Goal: Information Seeking & Learning: Find specific fact

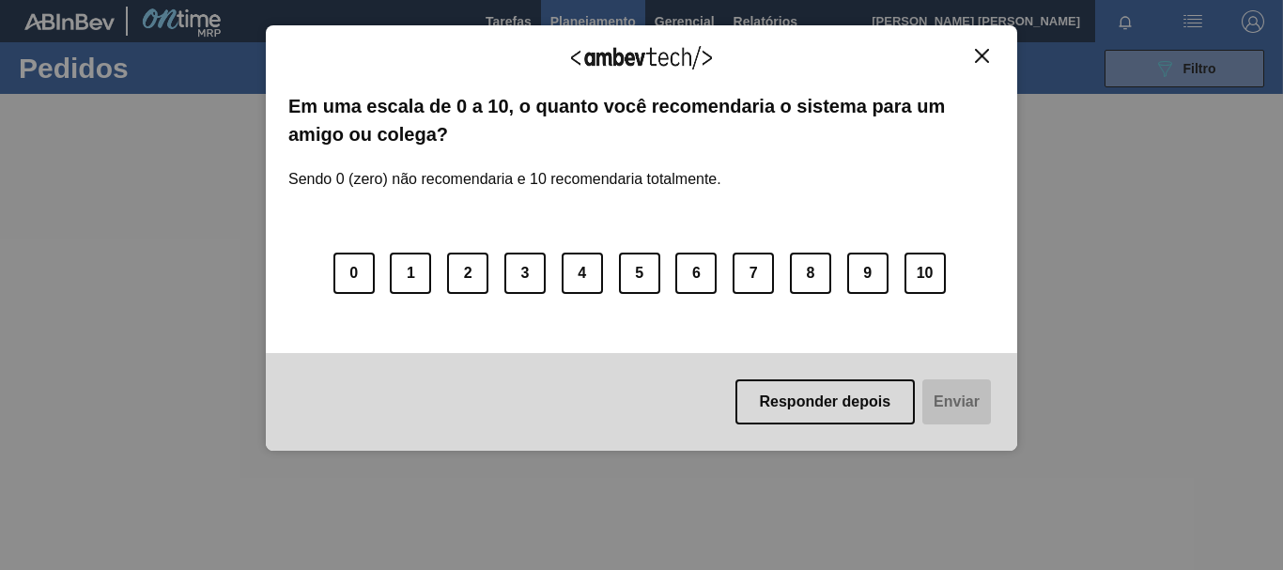
scroll to position [188, 0]
click at [976, 49] on img "Close" at bounding box center [982, 56] width 14 height 14
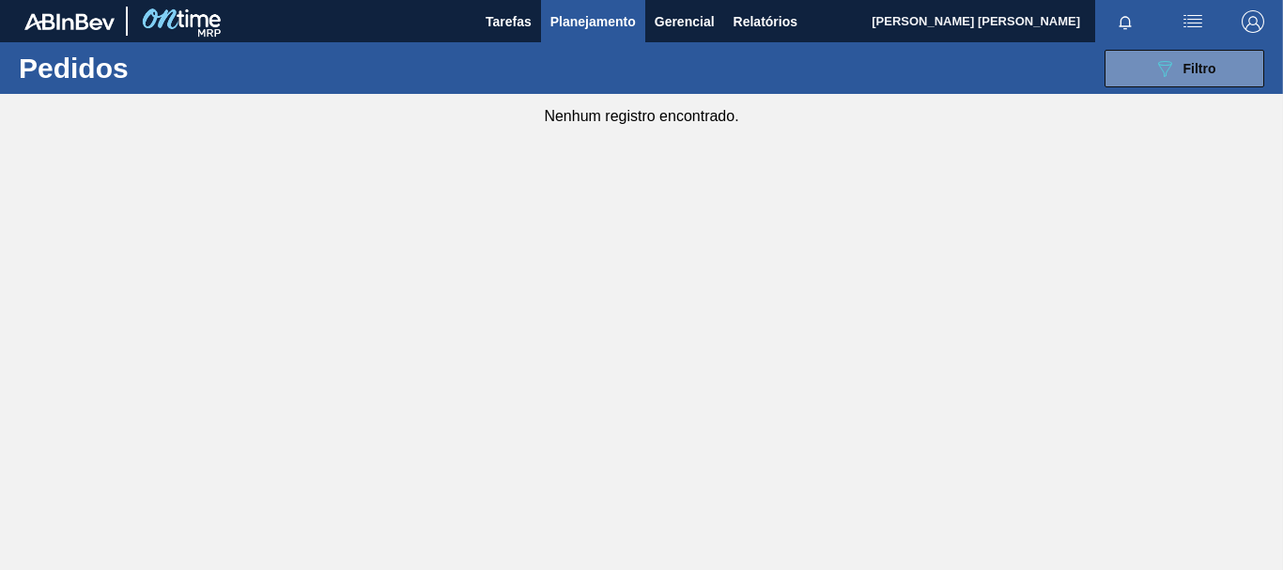
click at [586, 28] on span "Planejamento" at bounding box center [592, 21] width 85 height 23
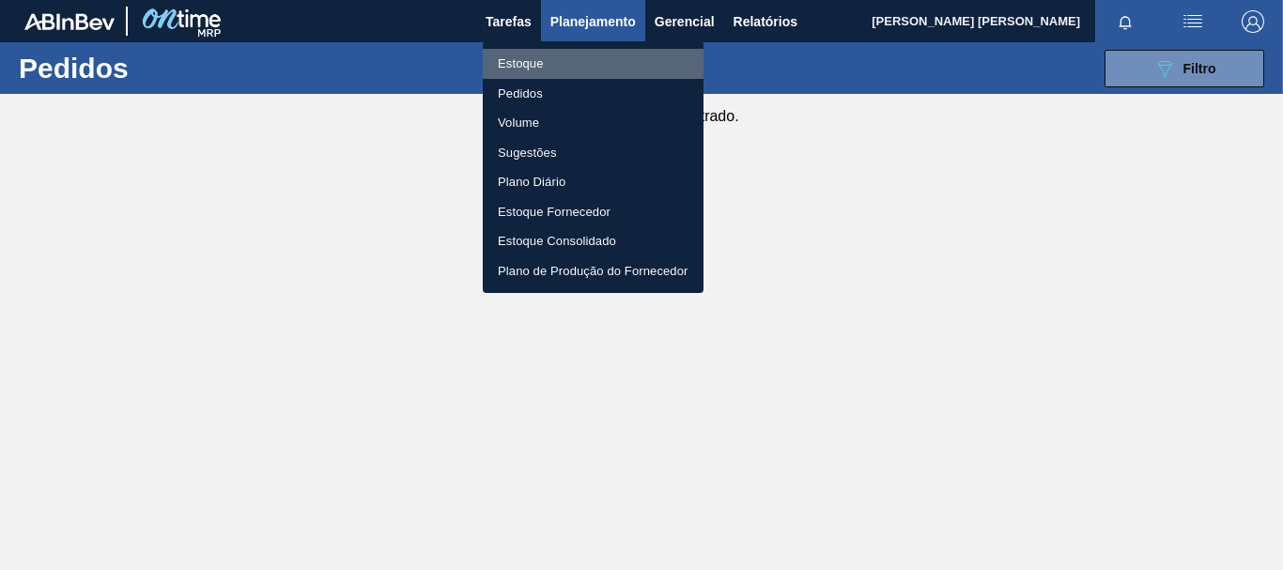
click at [540, 56] on li "Estoque" at bounding box center [593, 64] width 221 height 30
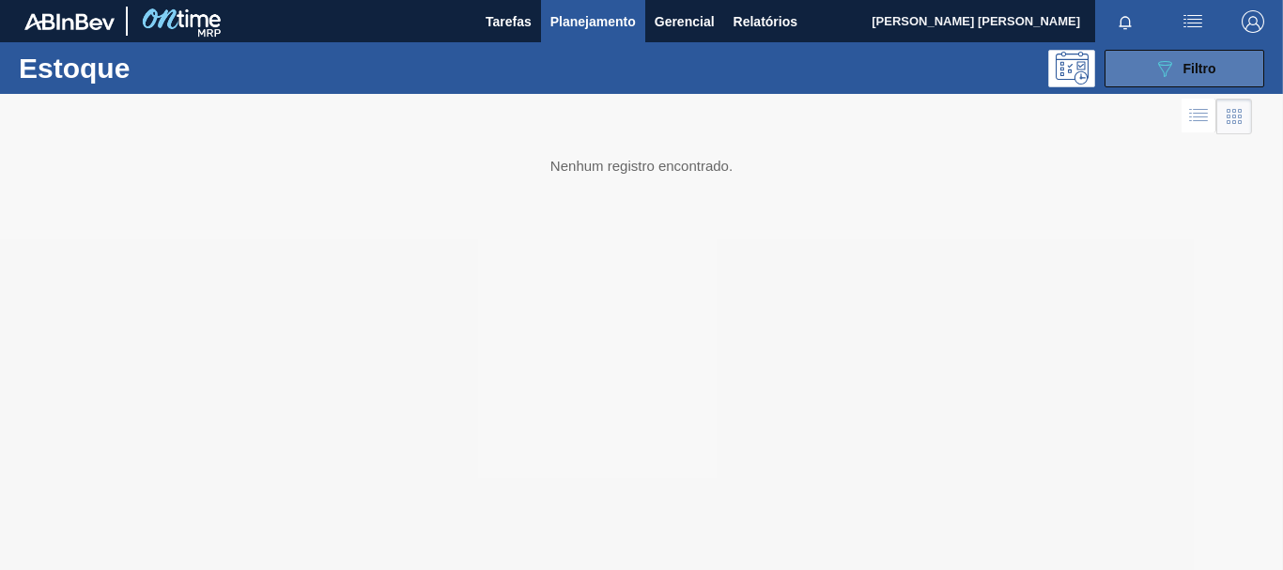
click at [1145, 86] on button "089F7B8B-B2A5-4AFE-B5C0-19BA573D28AC Filtro" at bounding box center [1184, 69] width 160 height 38
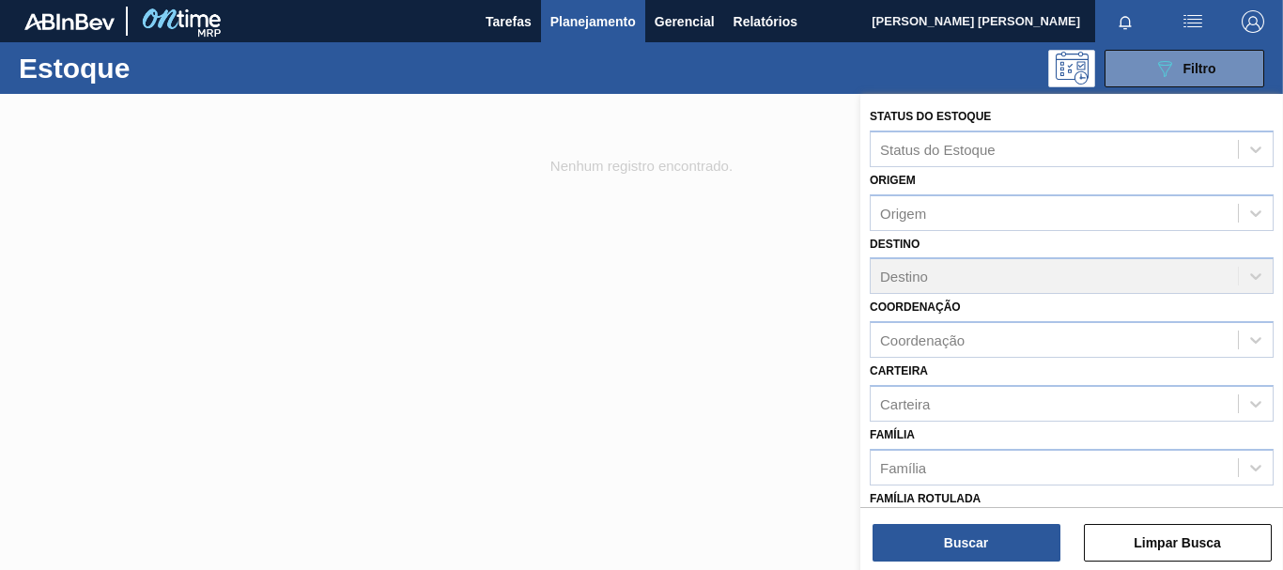
scroll to position [188, 0]
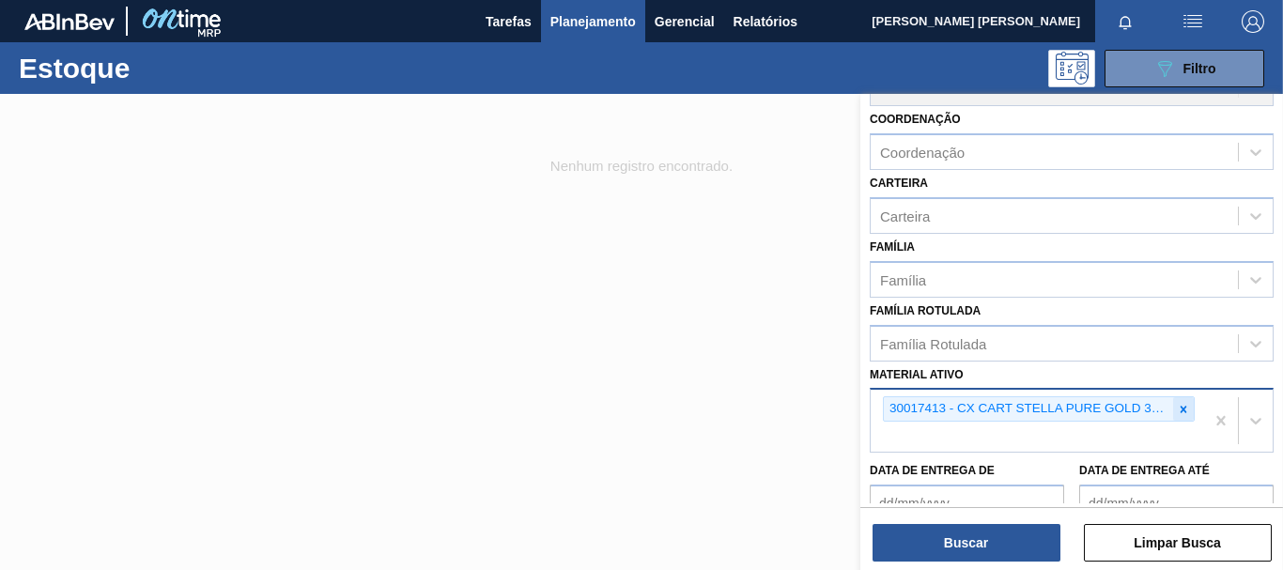
click at [1181, 409] on icon at bounding box center [1183, 409] width 7 height 7
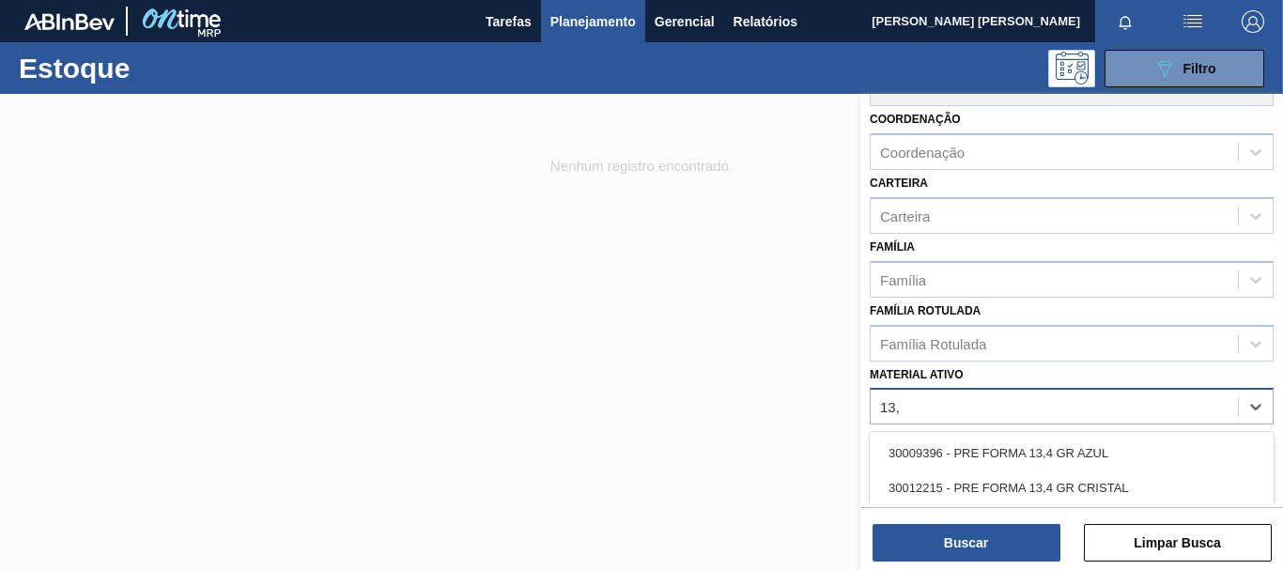
type ativo "13,7"
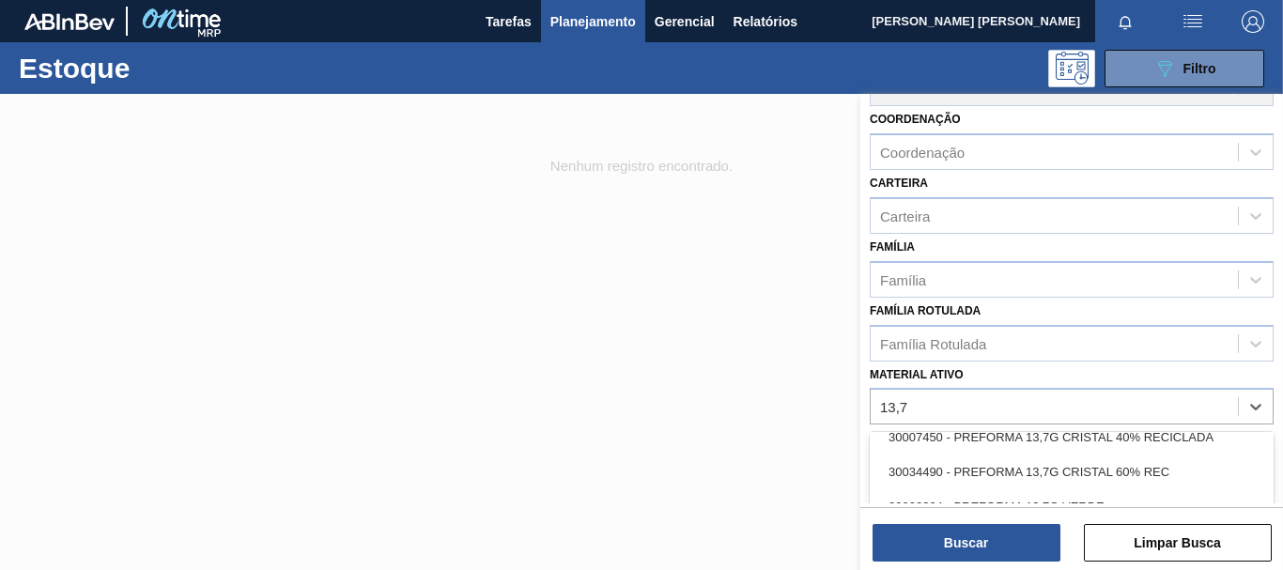
scroll to position [53, 0]
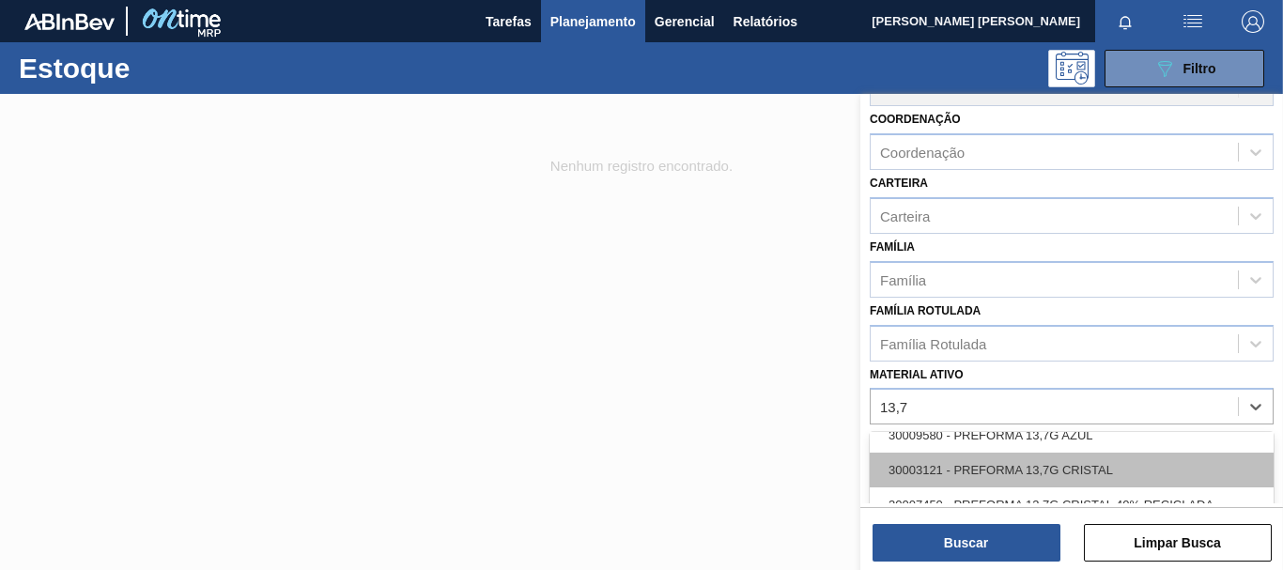
click at [1134, 471] on div "30003121 - PREFORMA 13,7G CRISTAL" at bounding box center [1072, 470] width 404 height 35
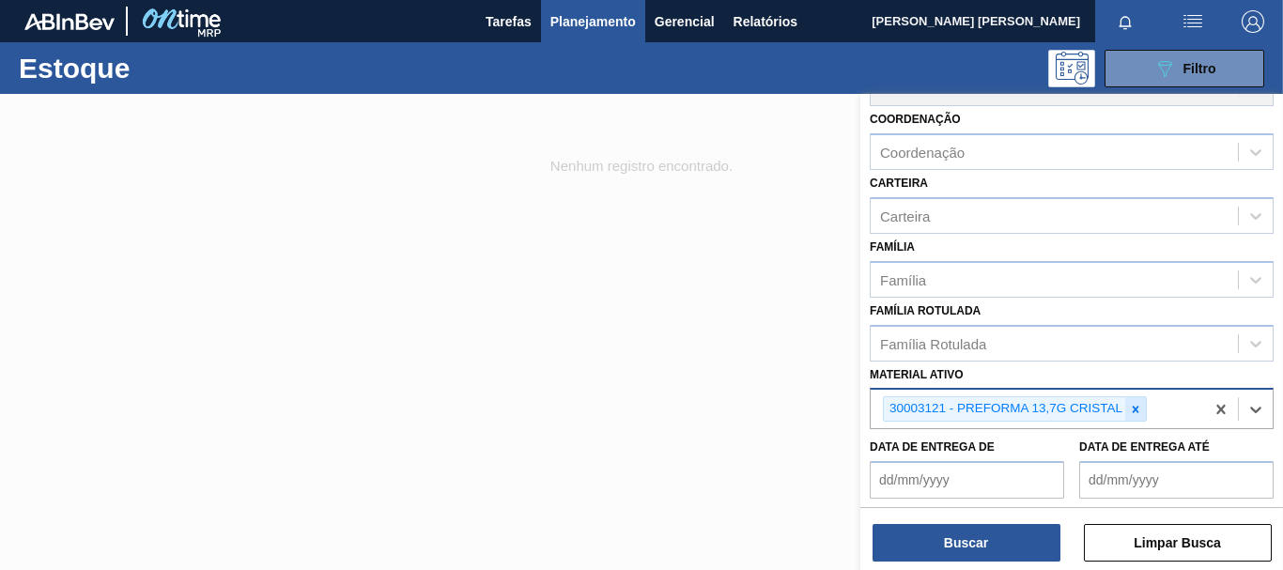
click at [1144, 409] on div at bounding box center [1135, 408] width 21 height 23
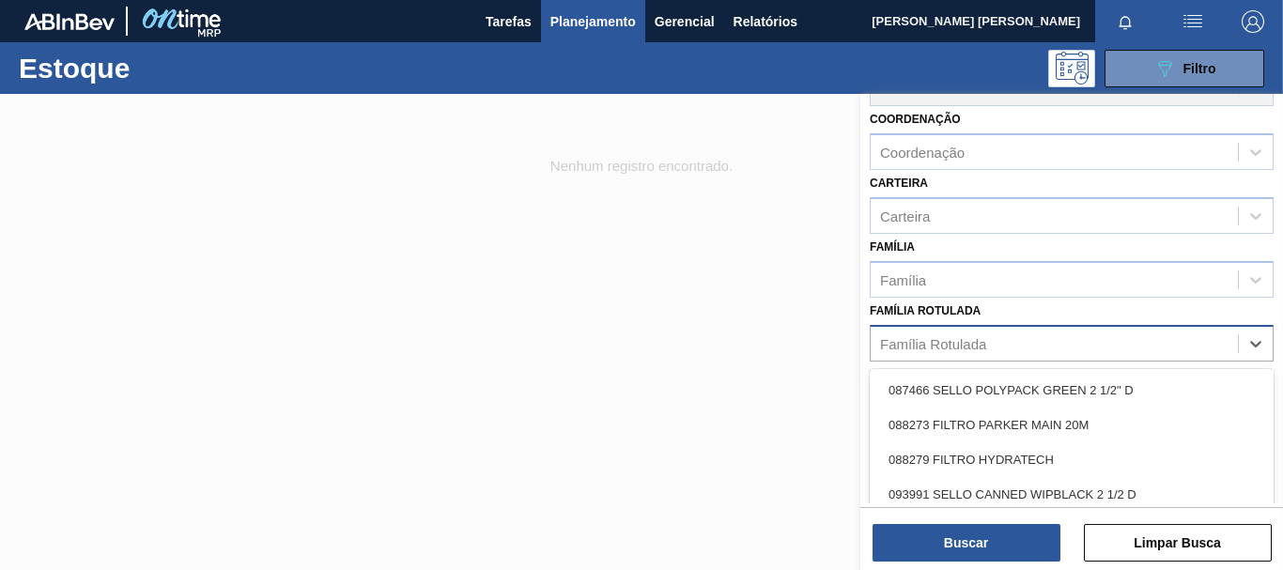
click at [1121, 358] on div "Família Rotulada" at bounding box center [1072, 343] width 404 height 37
type Rotulada "13,7"
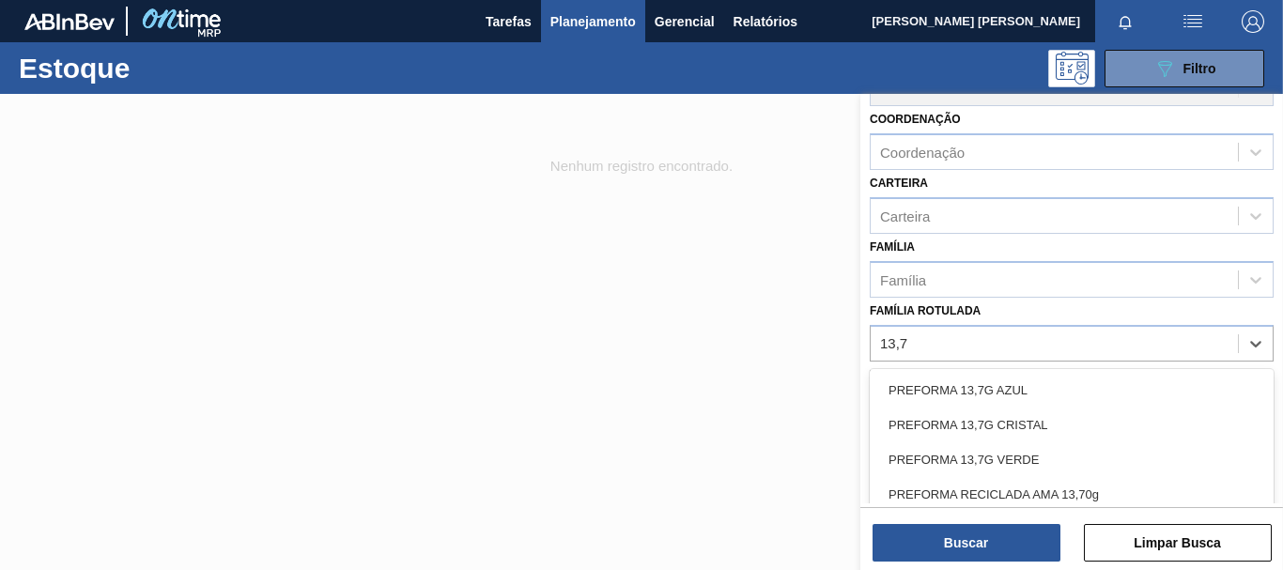
click at [1057, 438] on div "PREFORMA 13,7G CRISTAL" at bounding box center [1072, 425] width 404 height 35
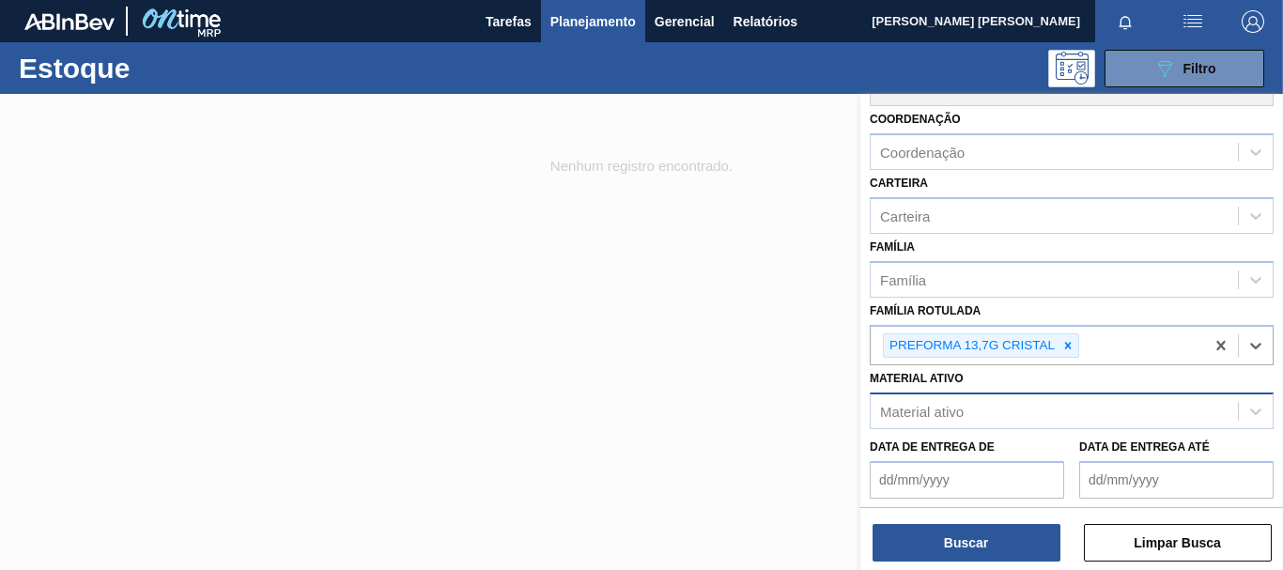
click at [1024, 518] on div "Buscar Limpar Busca" at bounding box center [1071, 533] width 423 height 53
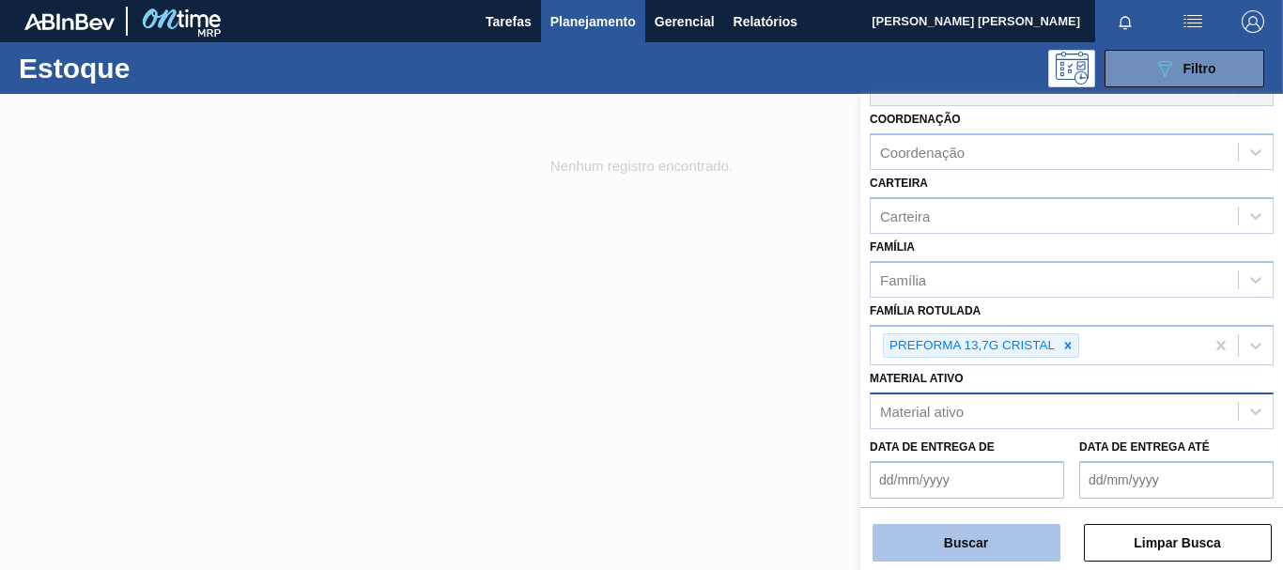
click at [1029, 529] on button "Buscar" at bounding box center [966, 543] width 188 height 38
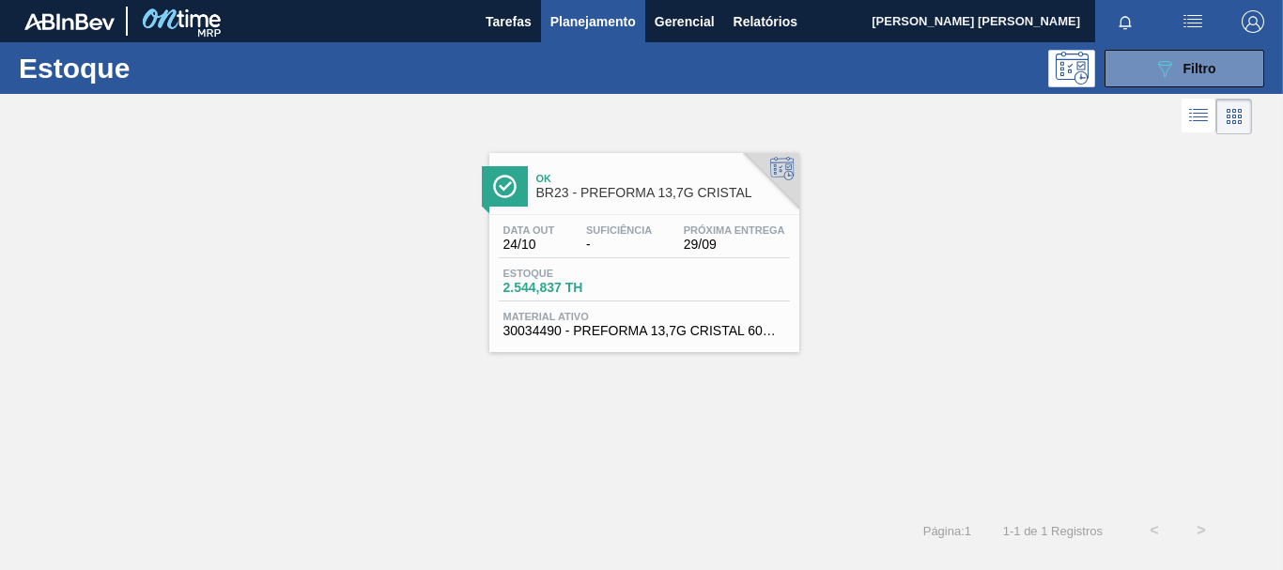
click at [764, 285] on div "Estoque 2.544,837 TH" at bounding box center [644, 285] width 291 height 34
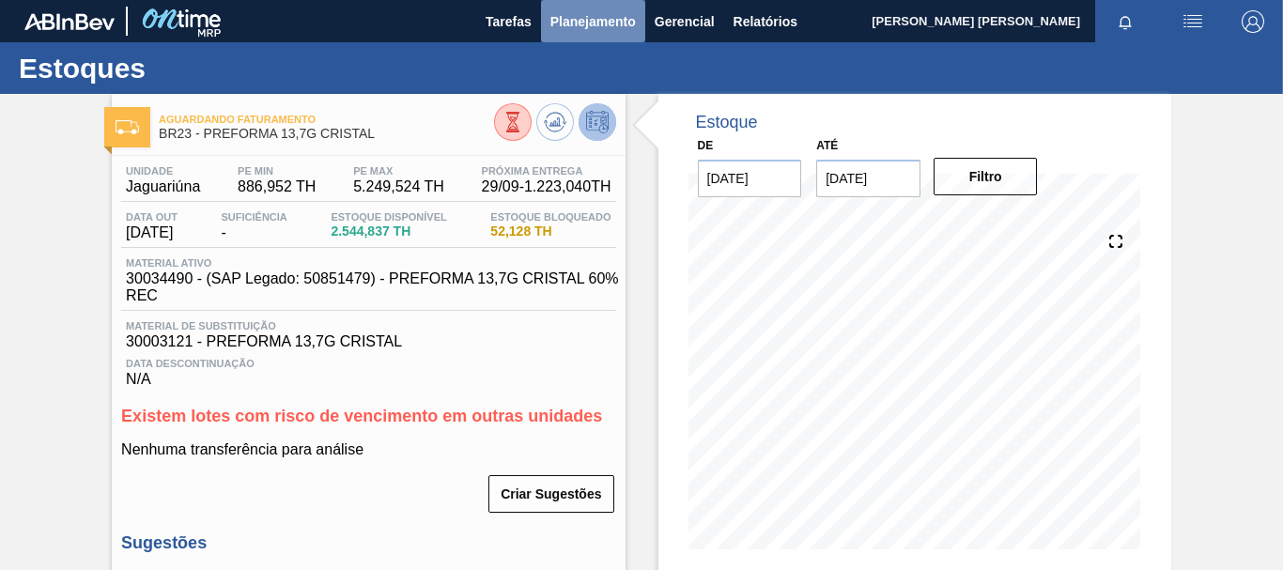
click at [602, 22] on span "Planejamento" at bounding box center [592, 21] width 85 height 23
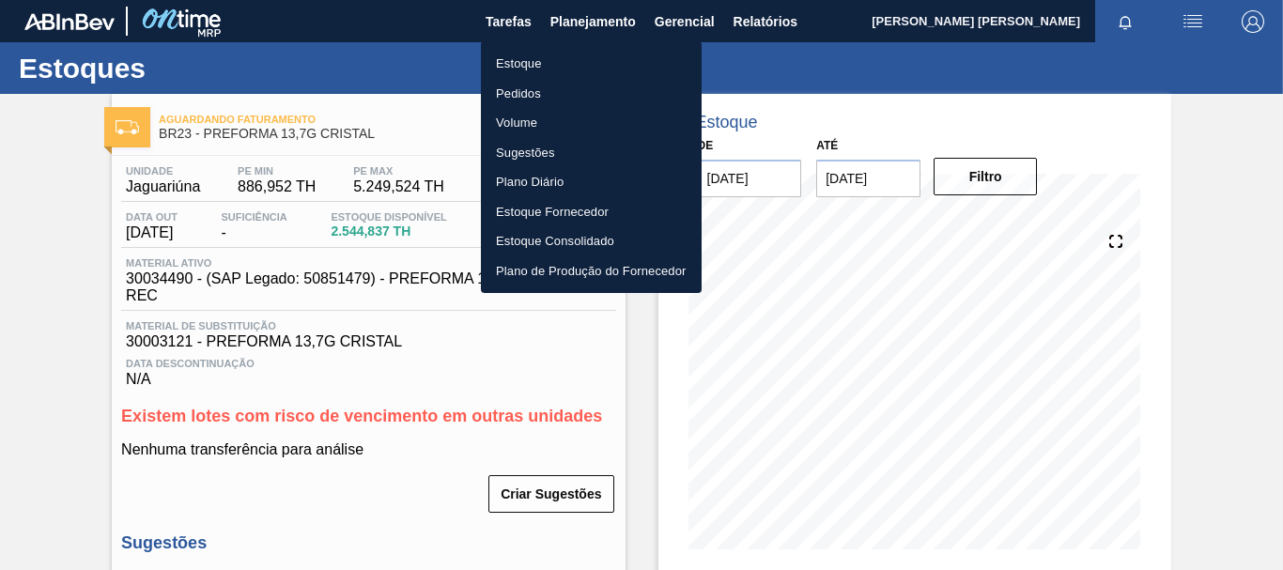
click at [543, 60] on li "Estoque" at bounding box center [591, 64] width 221 height 30
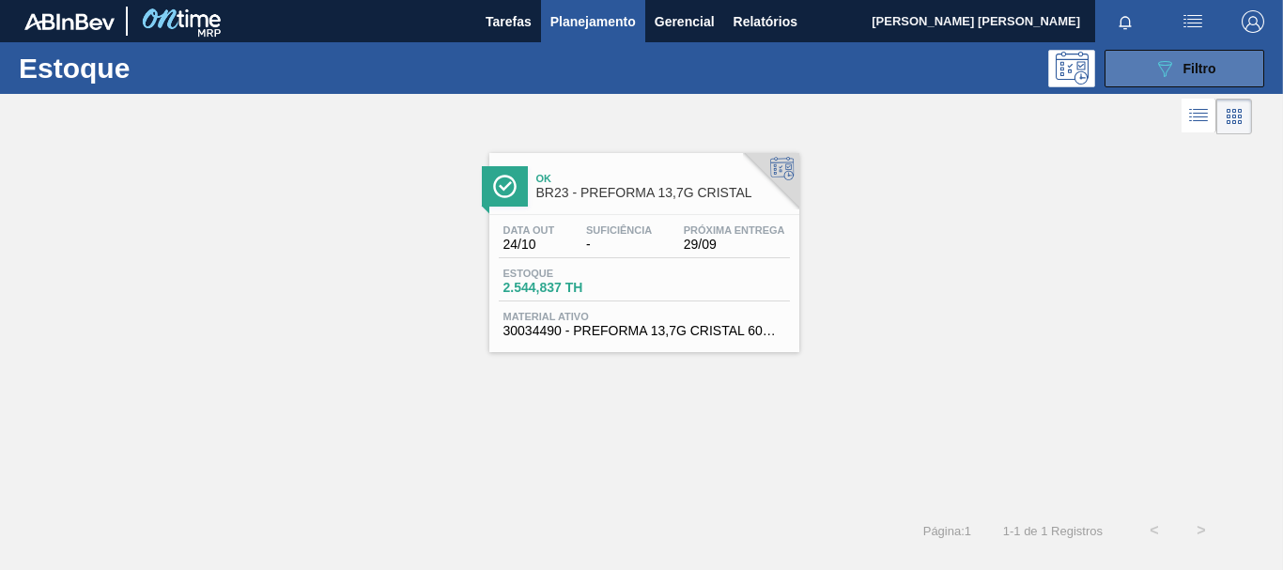
click at [1164, 78] on icon "089F7B8B-B2A5-4AFE-B5C0-19BA573D28AC" at bounding box center [1164, 68] width 23 height 23
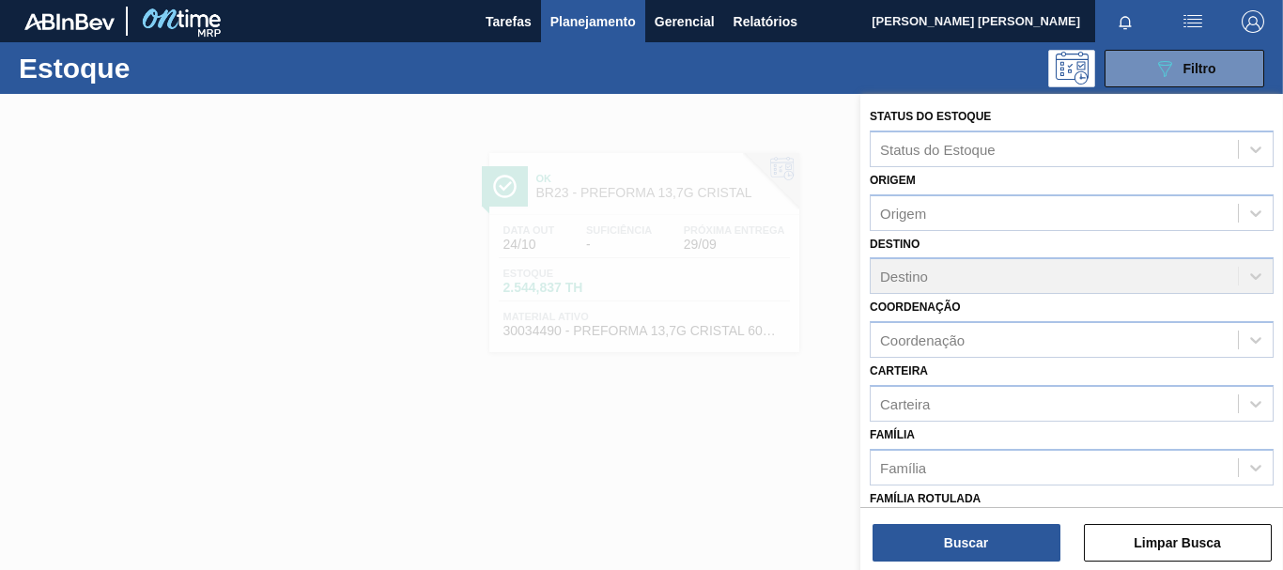
scroll to position [94, 0]
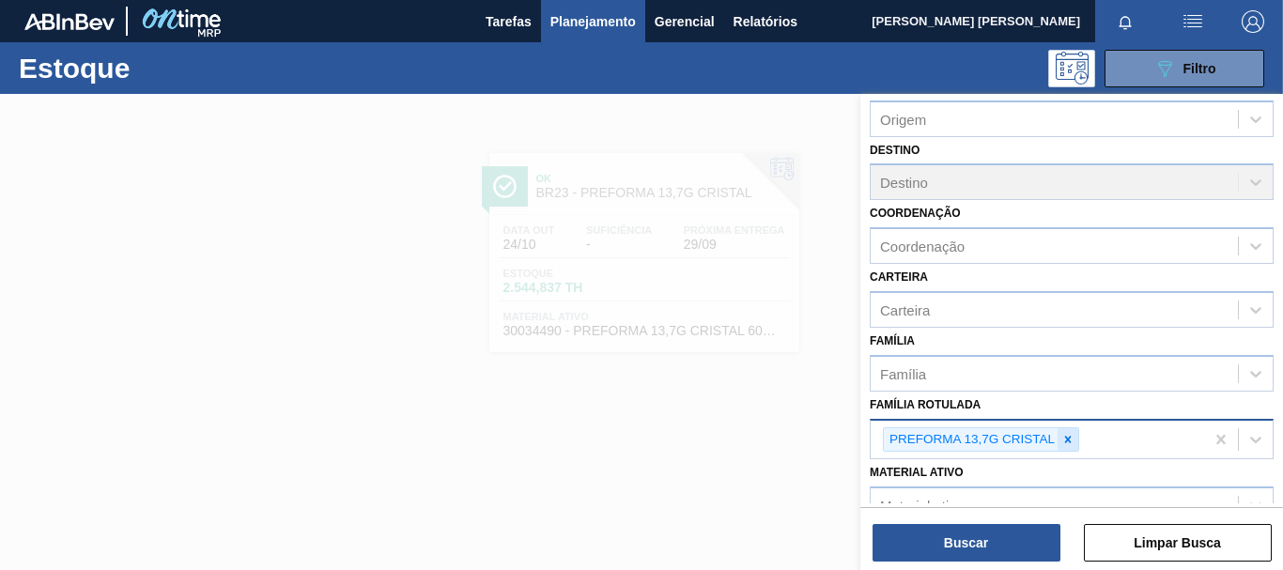
click at [1061, 434] on icon at bounding box center [1067, 439] width 13 height 13
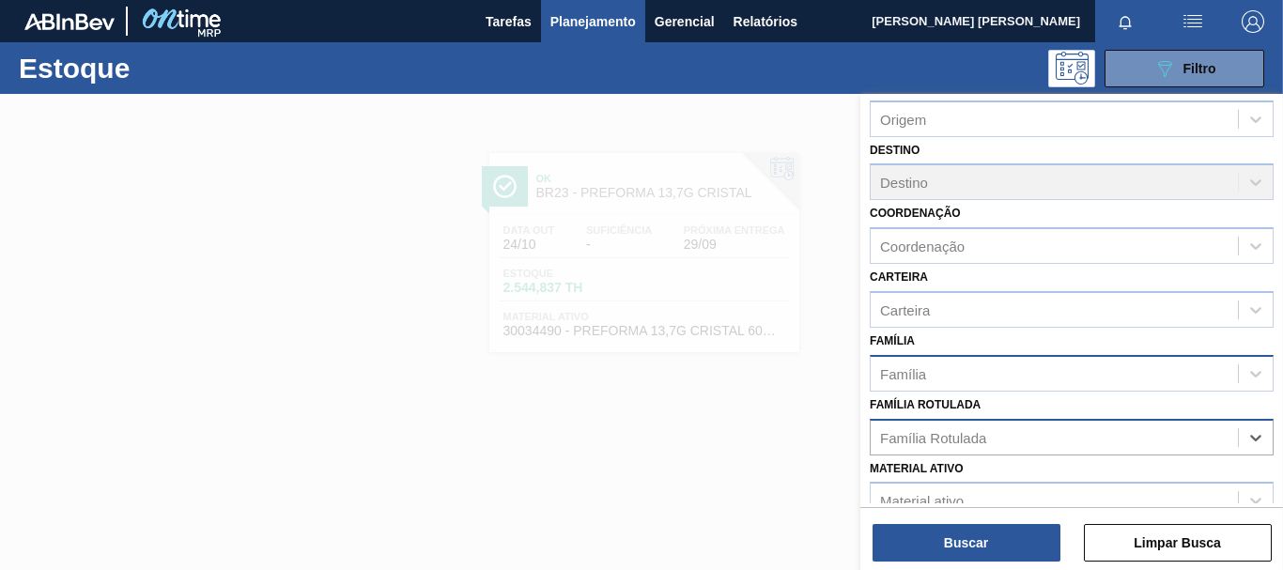
click at [986, 382] on div "Família" at bounding box center [1054, 373] width 367 height 27
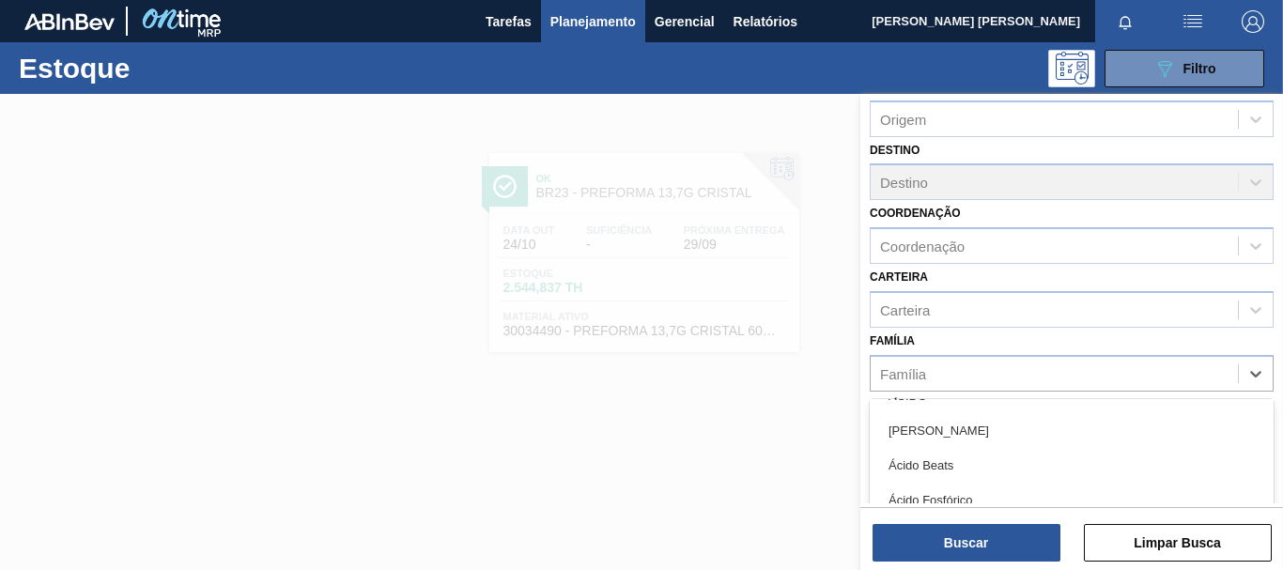
click at [867, 386] on div "Status do Estoque Status do Estoque Origem Origem Destino Destino Coordenação C…" at bounding box center [1071, 368] width 423 height 736
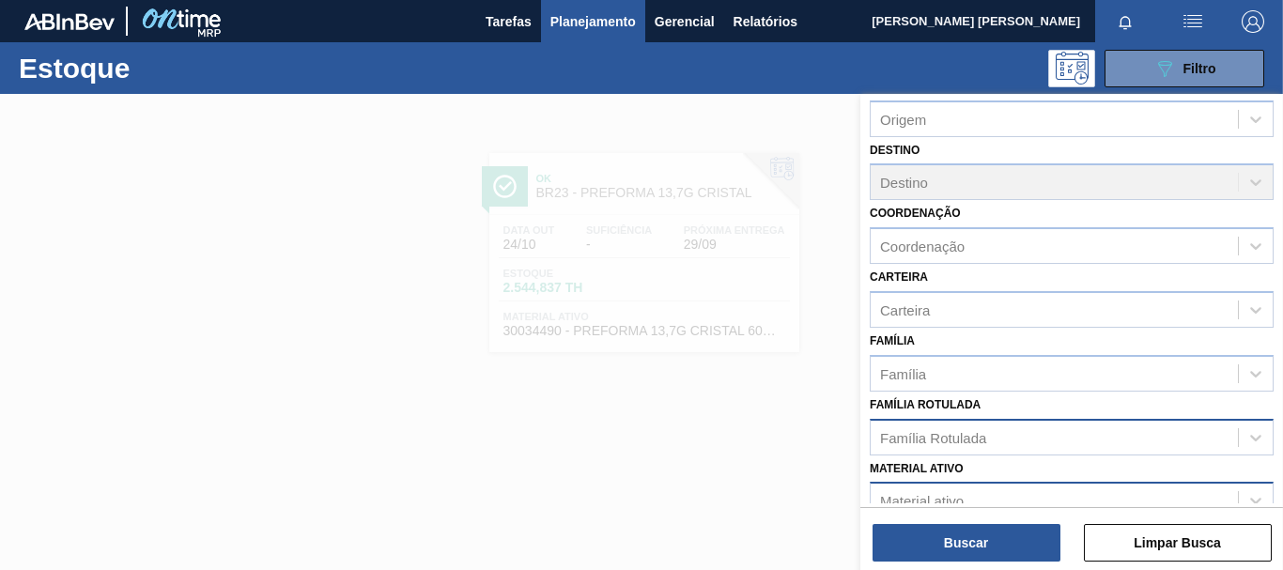
scroll to position [188, 0]
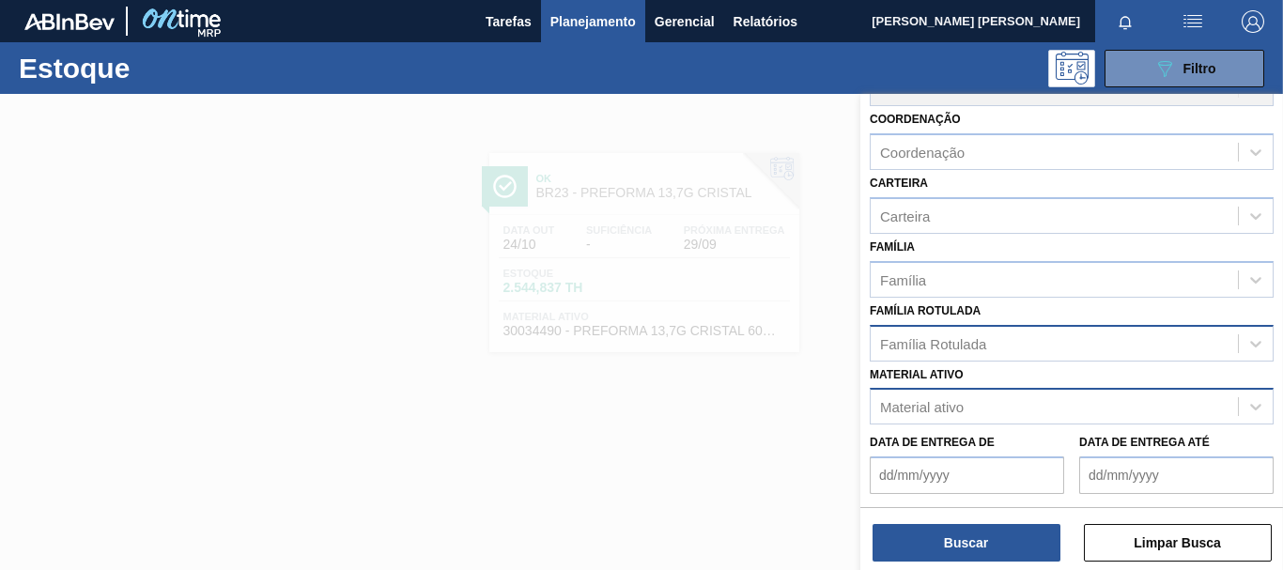
click at [940, 407] on div "Material ativo" at bounding box center [922, 407] width 84 height 16
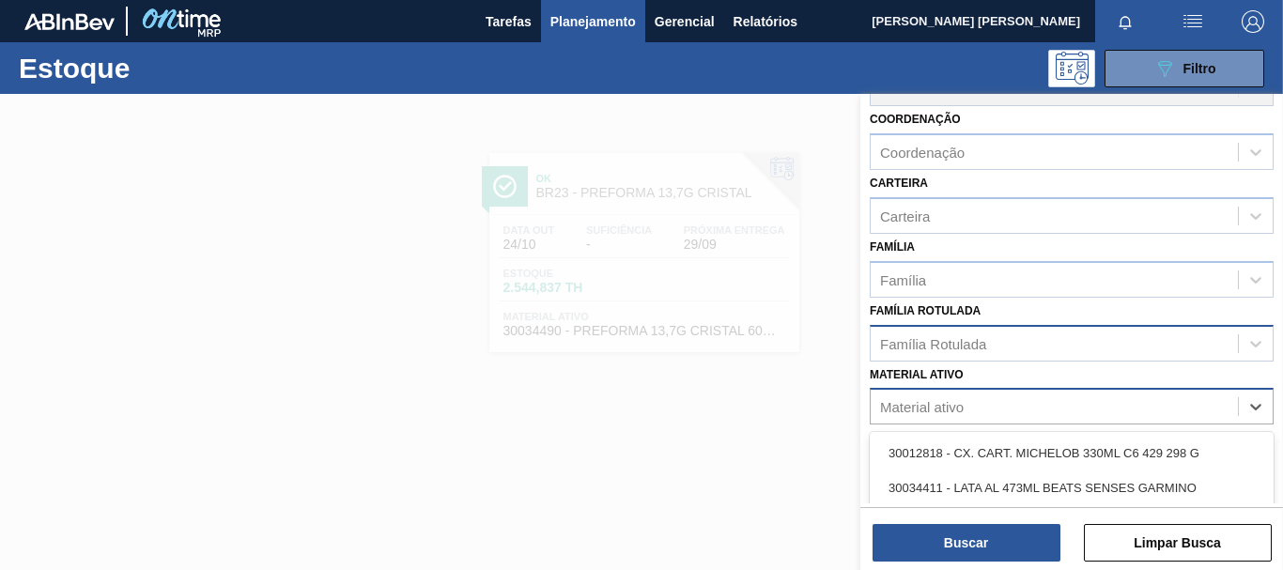
paste ativo "30003359"
type ativo "30003359"
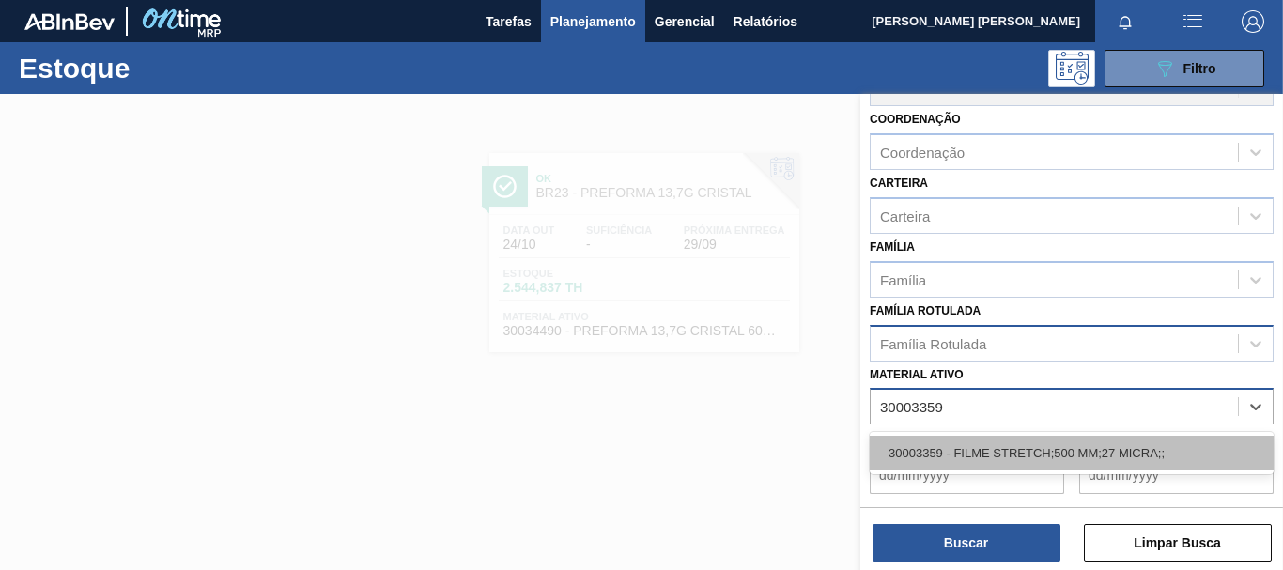
click at [944, 454] on div "30003359 - FILME STRETCH;500 MM;27 MICRA;;" at bounding box center [1072, 453] width 404 height 35
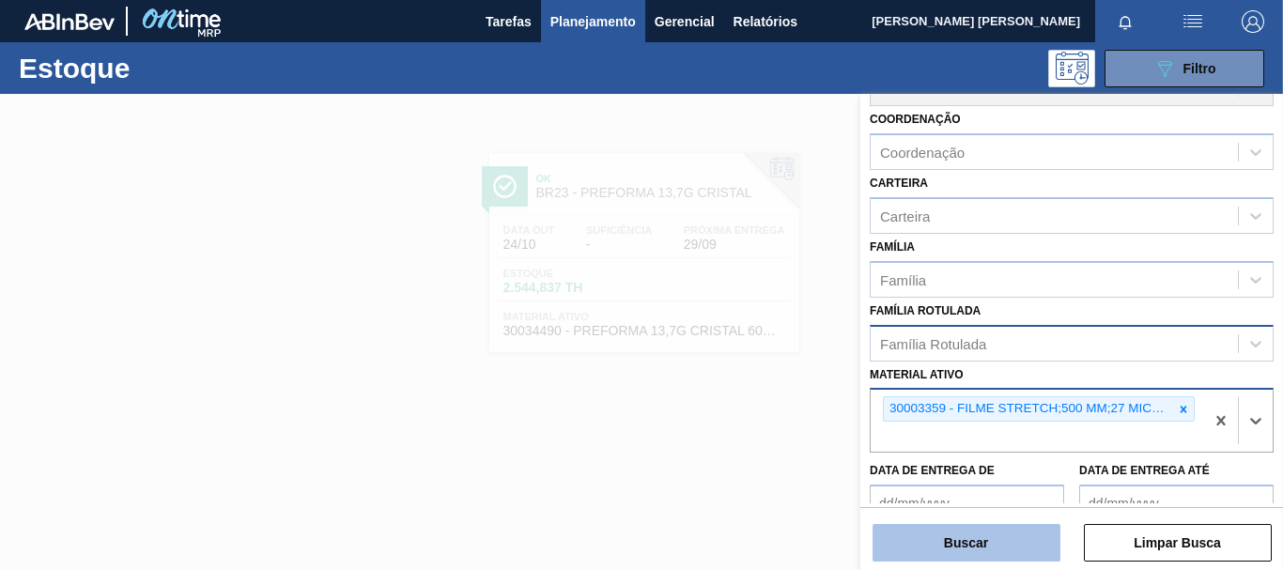
click at [989, 532] on button "Buscar" at bounding box center [966, 543] width 188 height 38
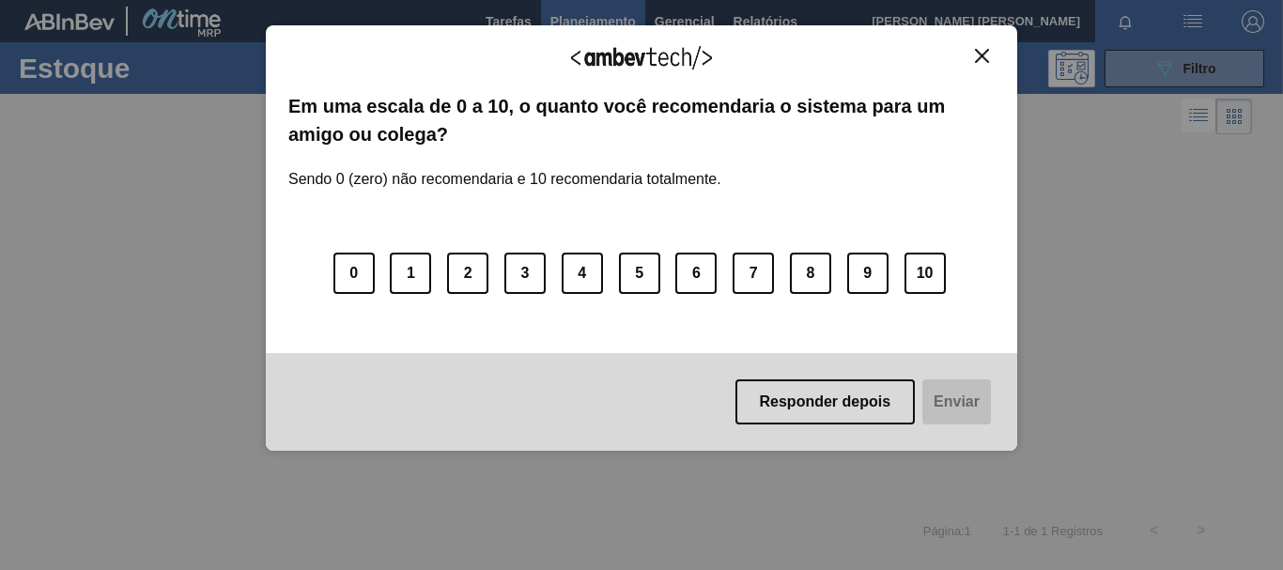
click at [984, 52] on img "Close" at bounding box center [982, 56] width 14 height 14
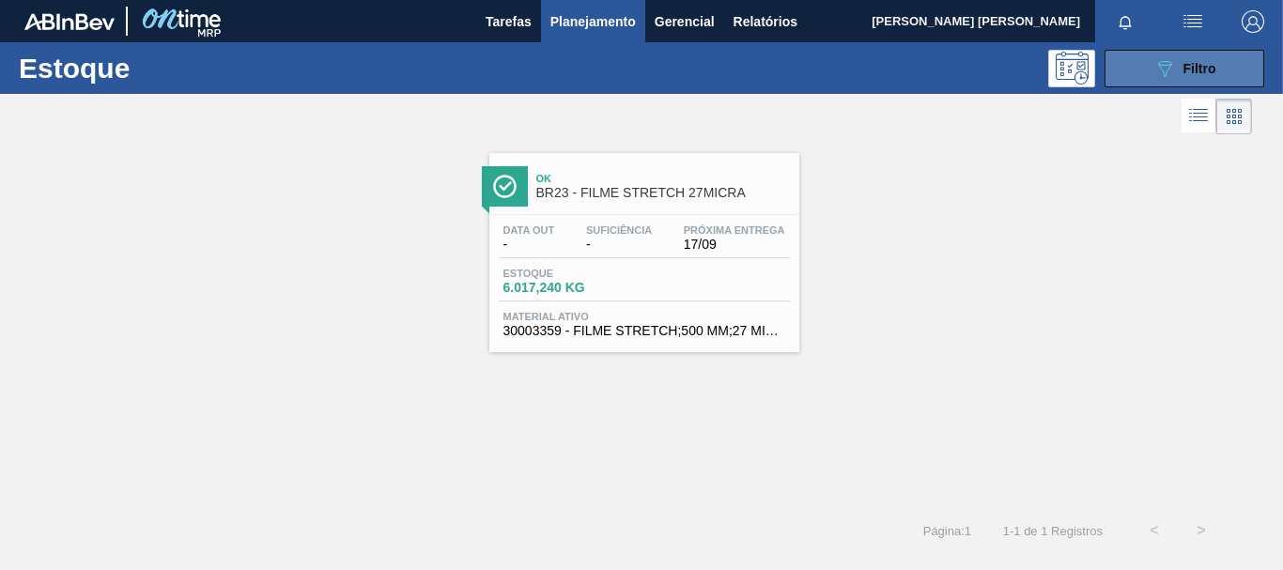
click at [1196, 71] on span "Filtro" at bounding box center [1199, 68] width 33 height 15
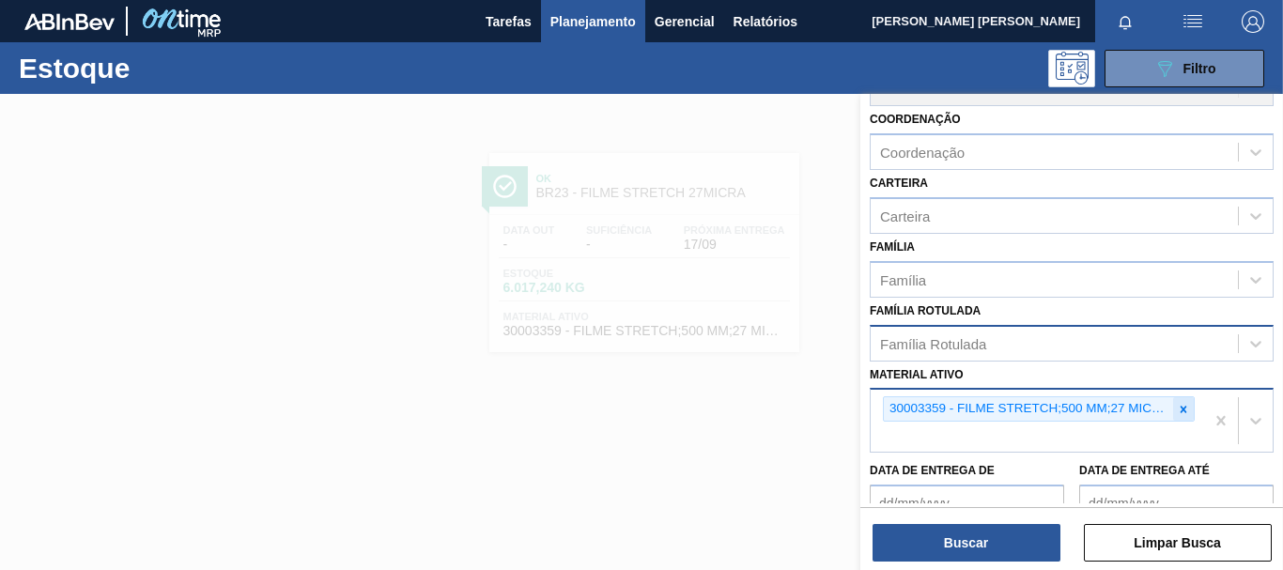
click at [1180, 408] on icon at bounding box center [1183, 409] width 7 height 7
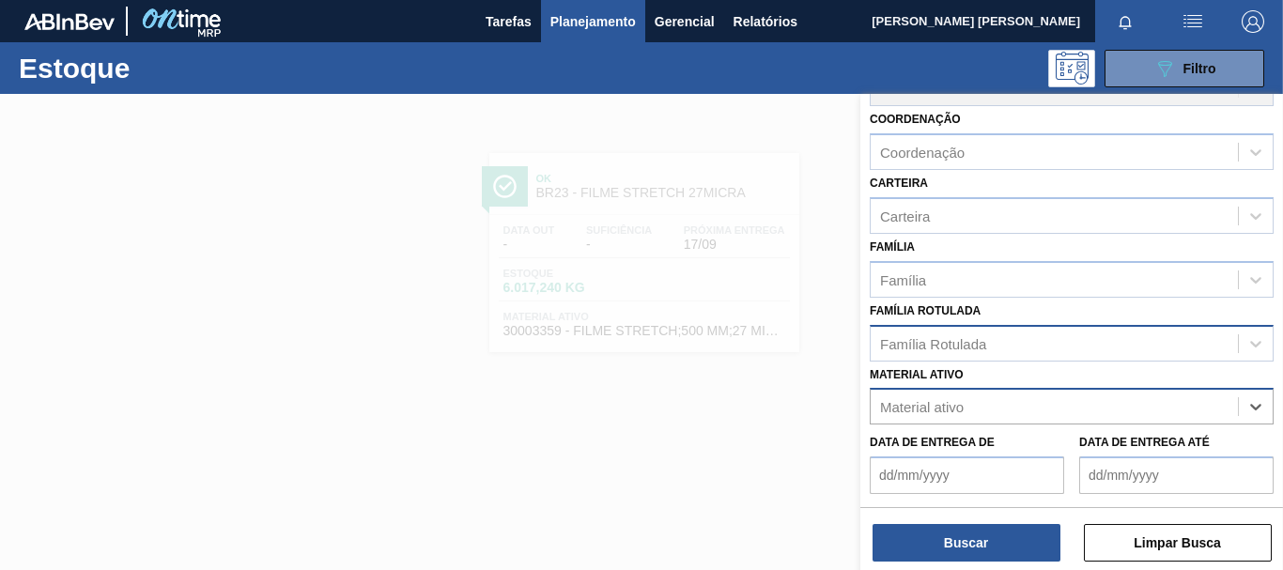
click at [1046, 347] on div "Família Rotulada" at bounding box center [1054, 343] width 367 height 27
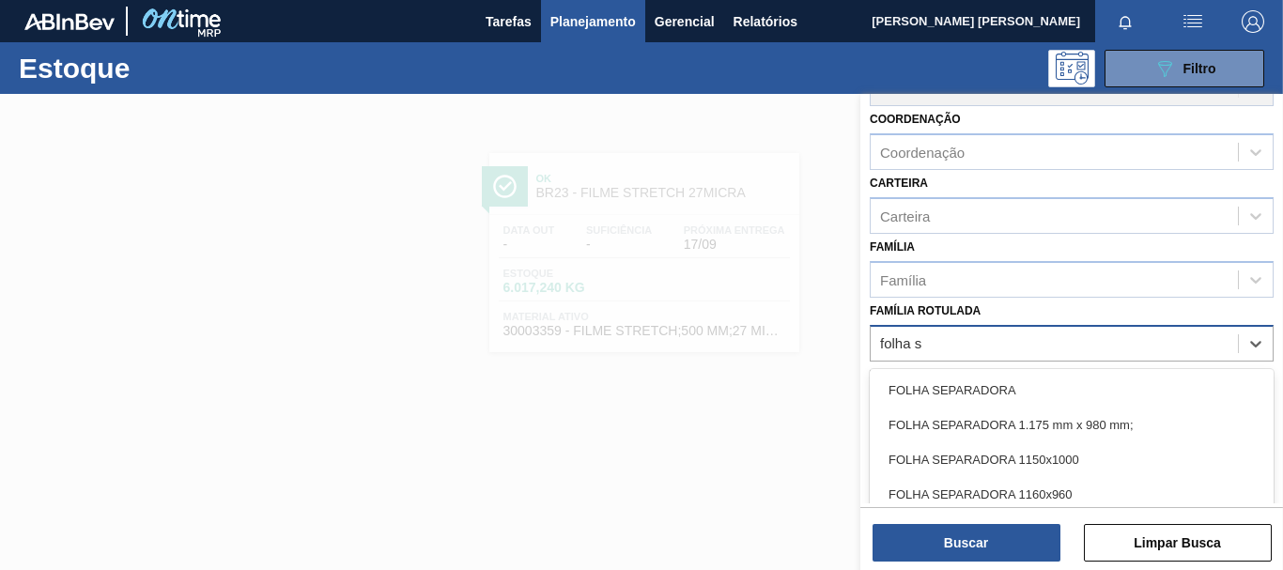
type Rotulada "folha se"
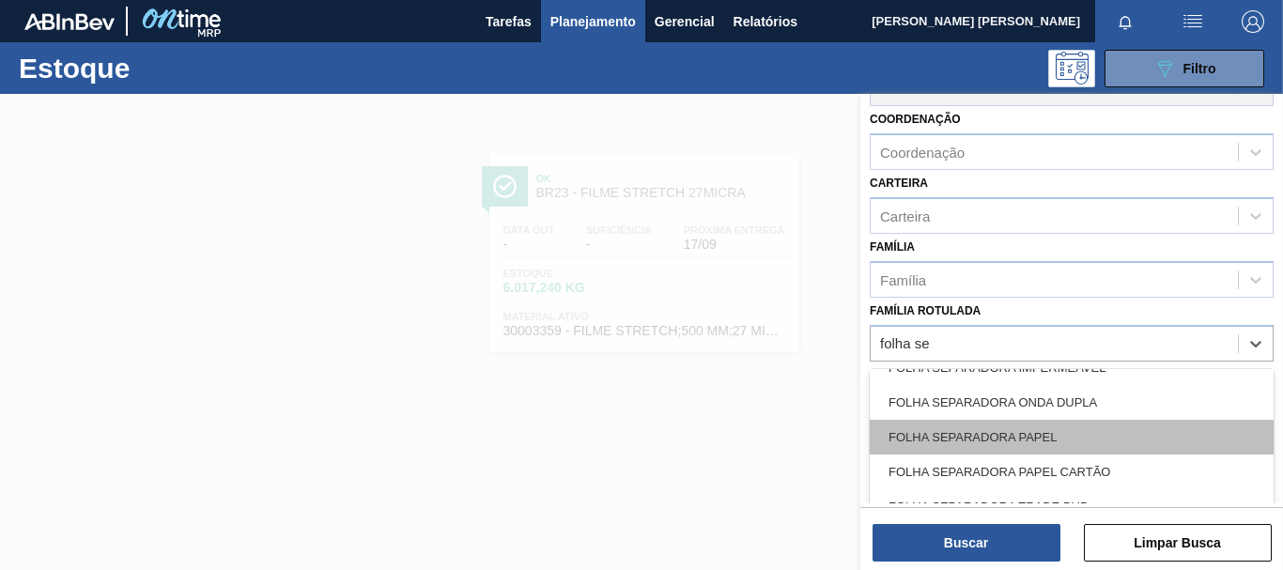
click at [1088, 431] on div "FOLHA SEPARADORA PAPEL" at bounding box center [1072, 437] width 404 height 35
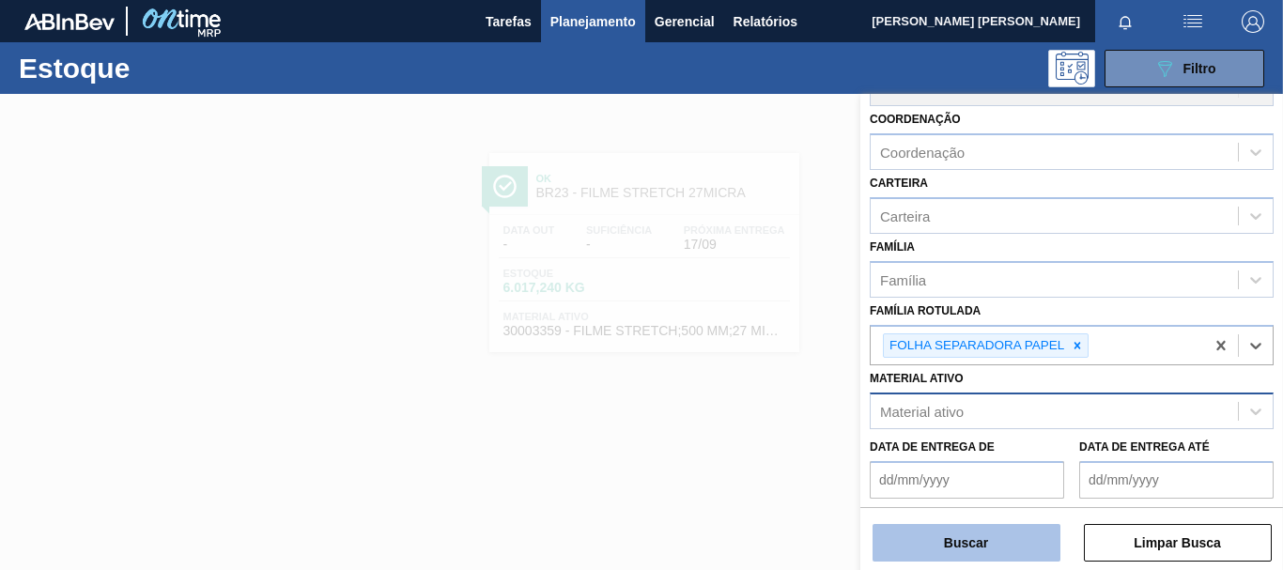
click at [995, 530] on button "Buscar" at bounding box center [966, 543] width 188 height 38
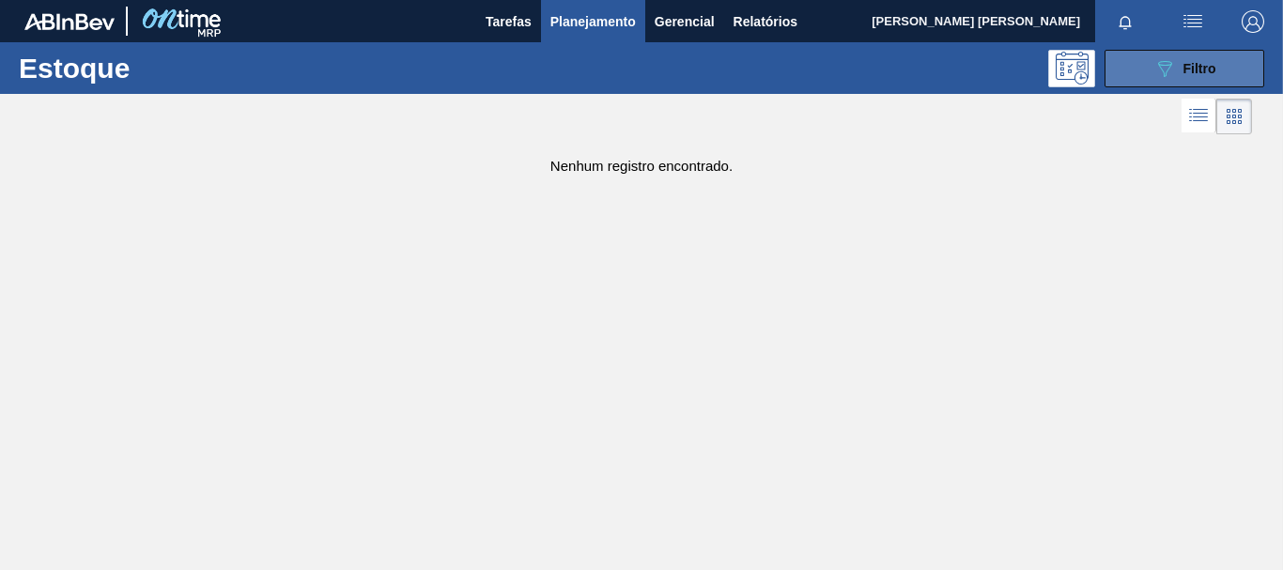
click at [1161, 73] on icon "089F7B8B-B2A5-4AFE-B5C0-19BA573D28AC" at bounding box center [1164, 68] width 23 height 23
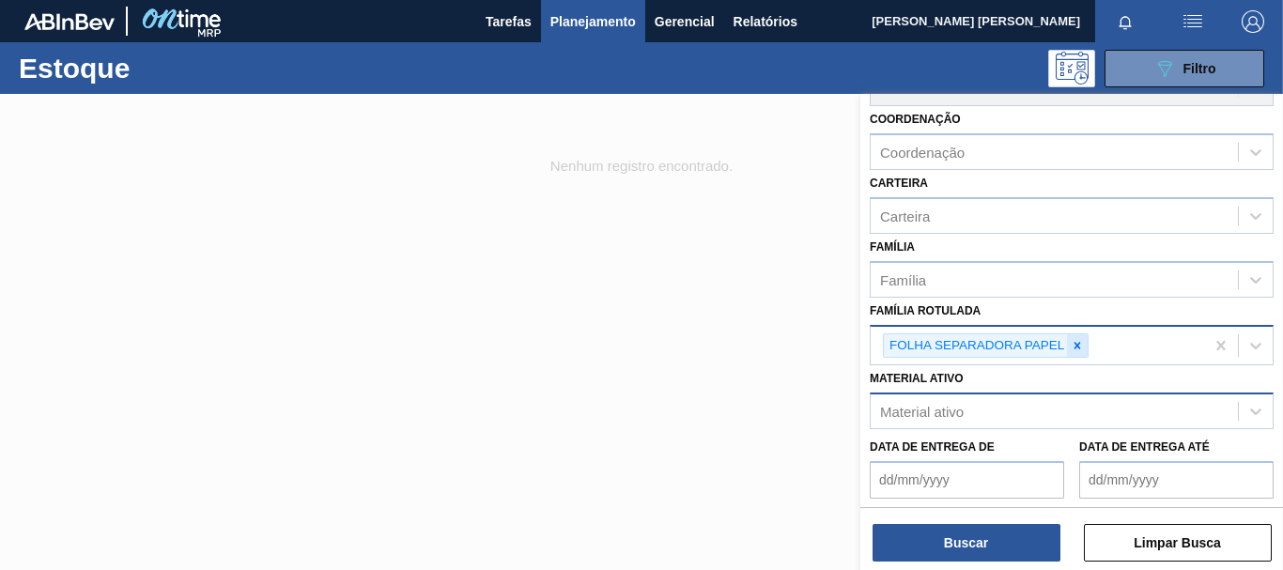
click at [1077, 343] on icon at bounding box center [1077, 345] width 13 height 13
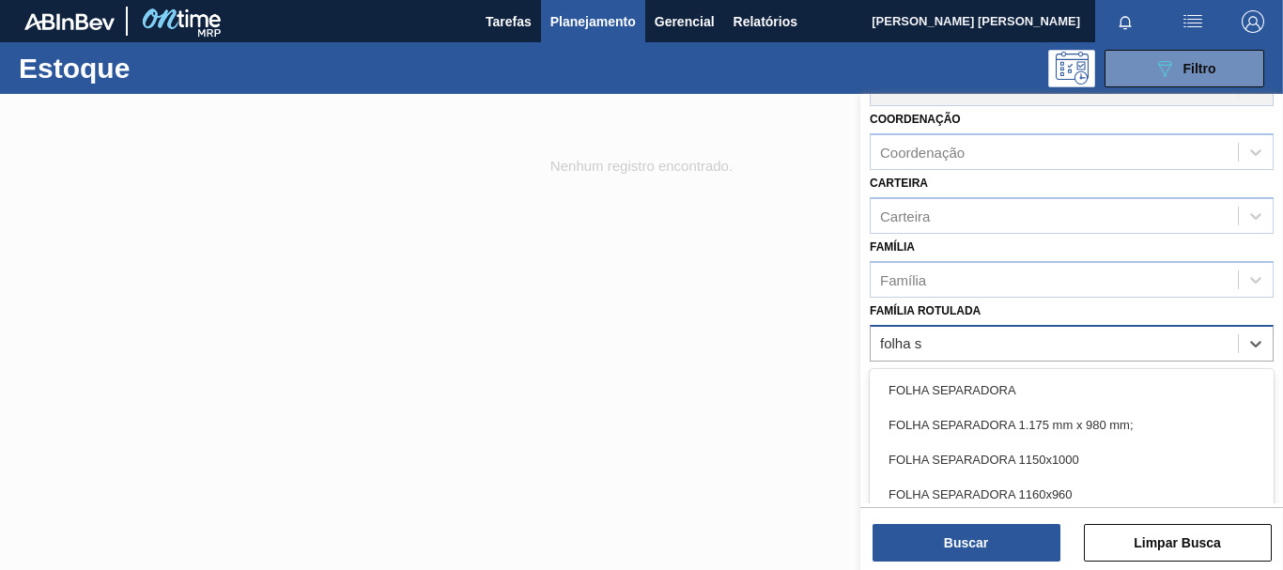
type Rotulada "folha se"
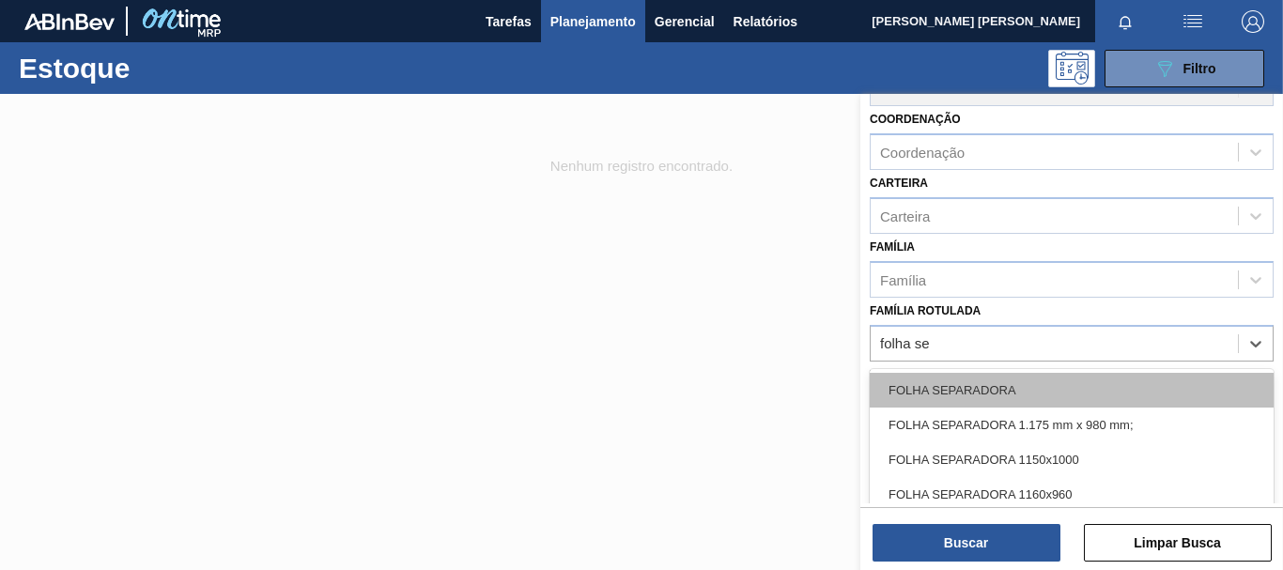
click at [1130, 392] on div "FOLHA SEPARADORA" at bounding box center [1072, 390] width 404 height 35
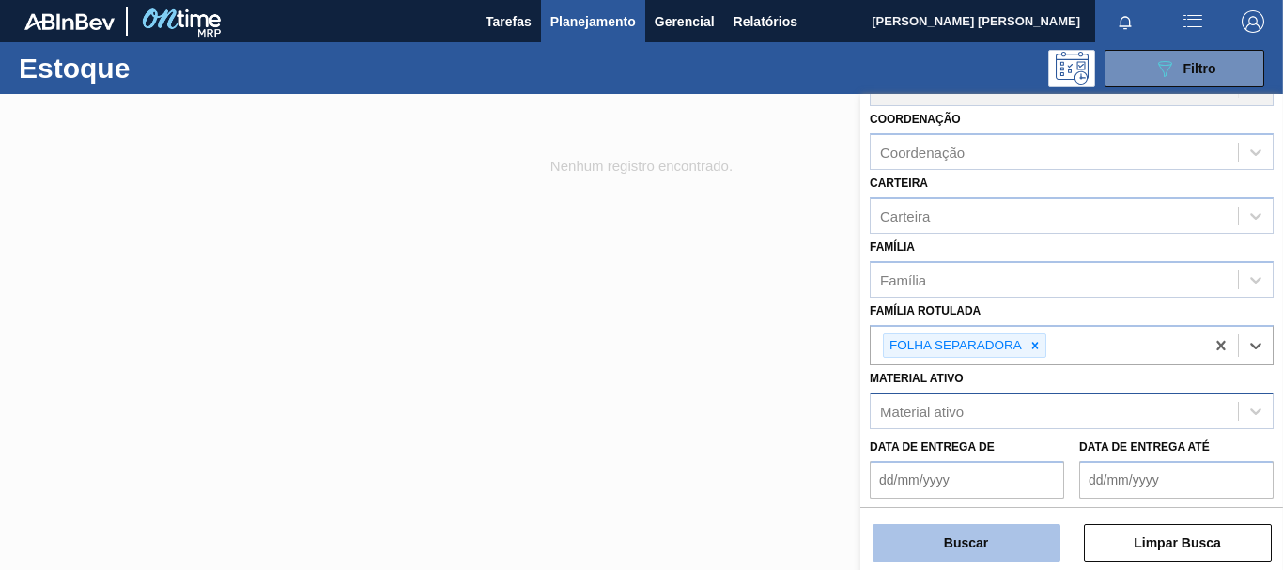
click at [1000, 535] on button "Buscar" at bounding box center [966, 543] width 188 height 38
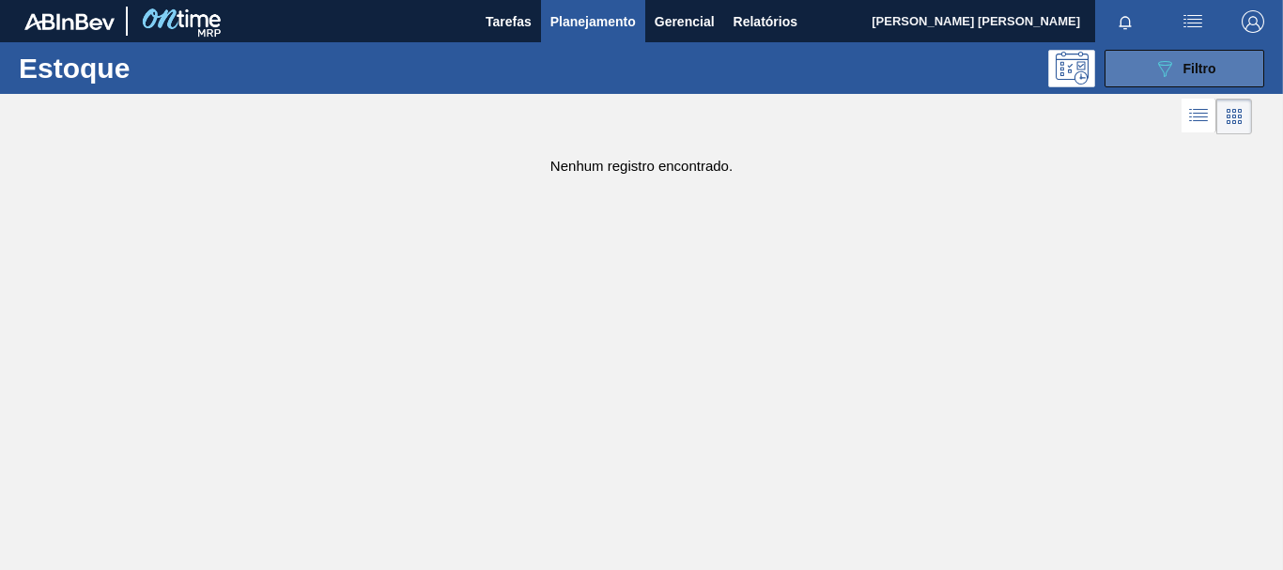
click at [1167, 60] on icon "089F7B8B-B2A5-4AFE-B5C0-19BA573D28AC" at bounding box center [1164, 68] width 23 height 23
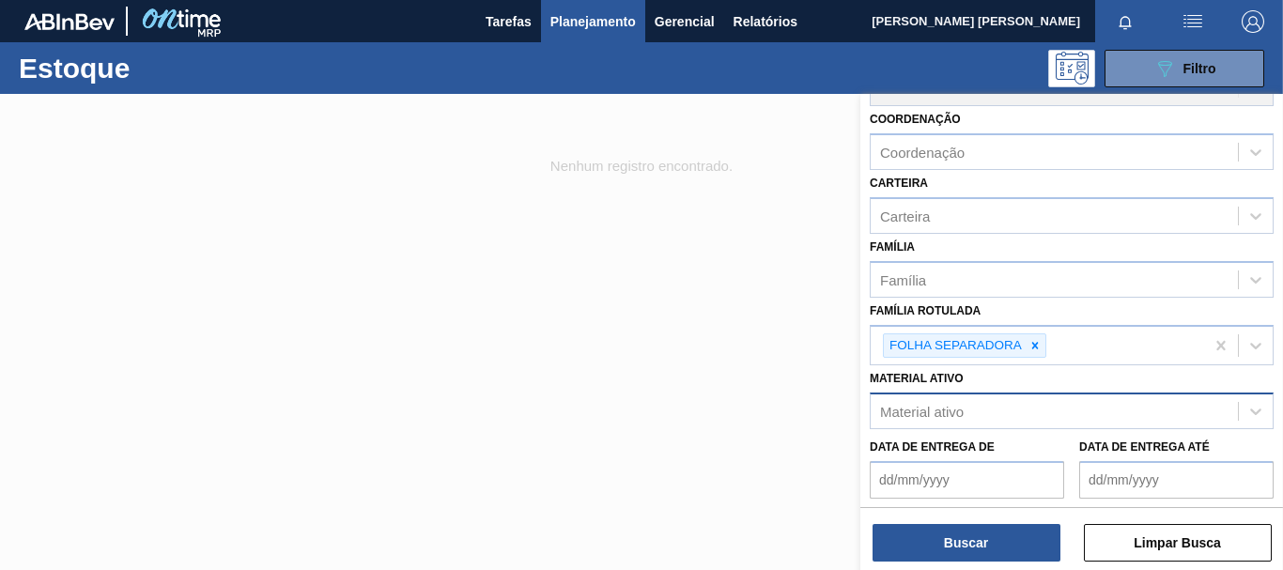
scroll to position [332, 0]
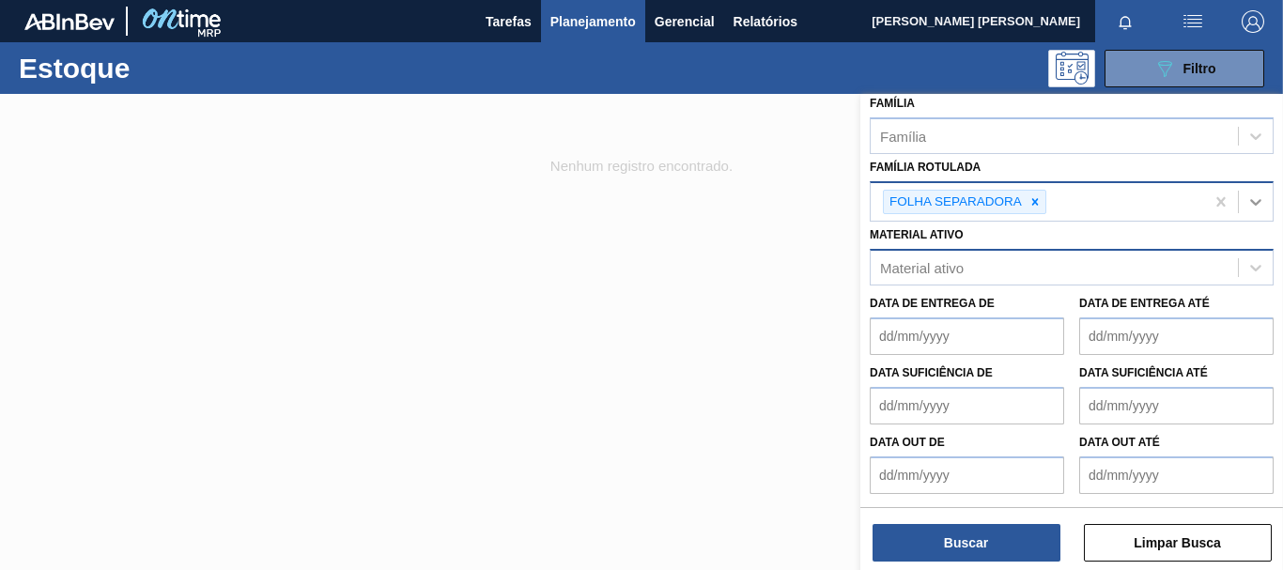
click at [1251, 200] on icon at bounding box center [1255, 202] width 19 height 19
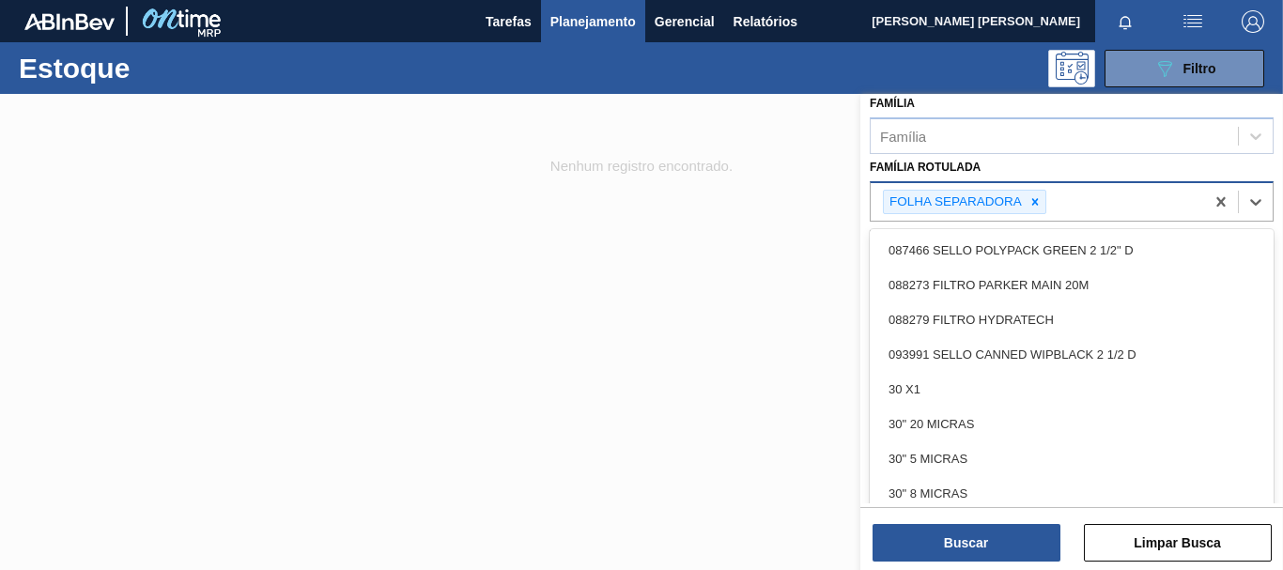
click at [1039, 203] on icon at bounding box center [1034, 201] width 13 height 13
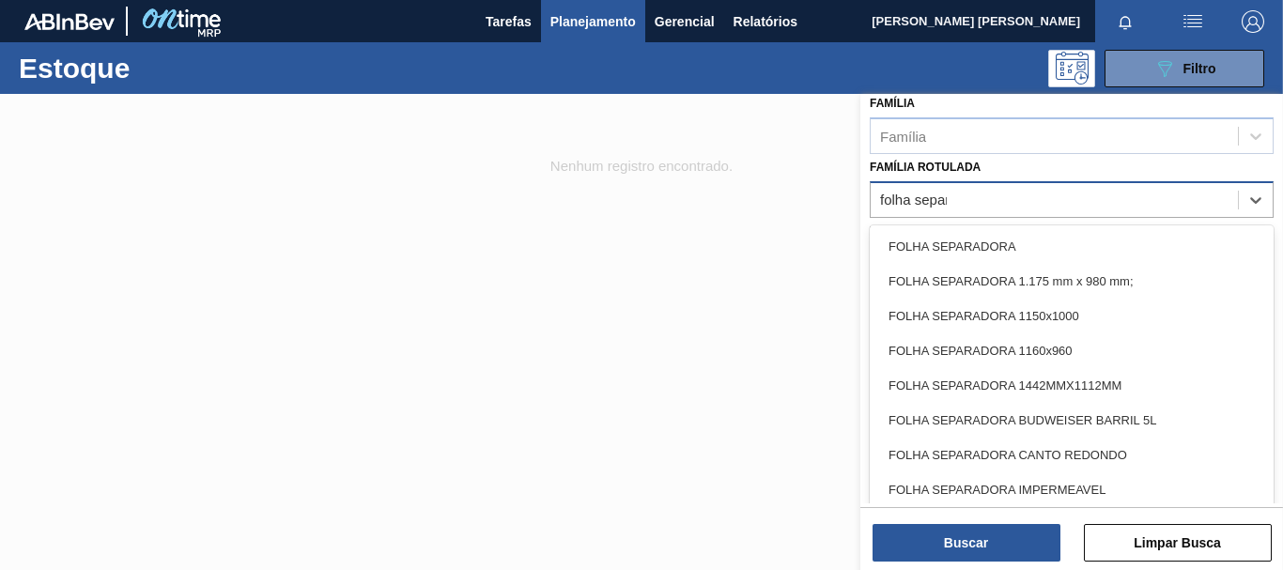
type Rotulada "folha separa"
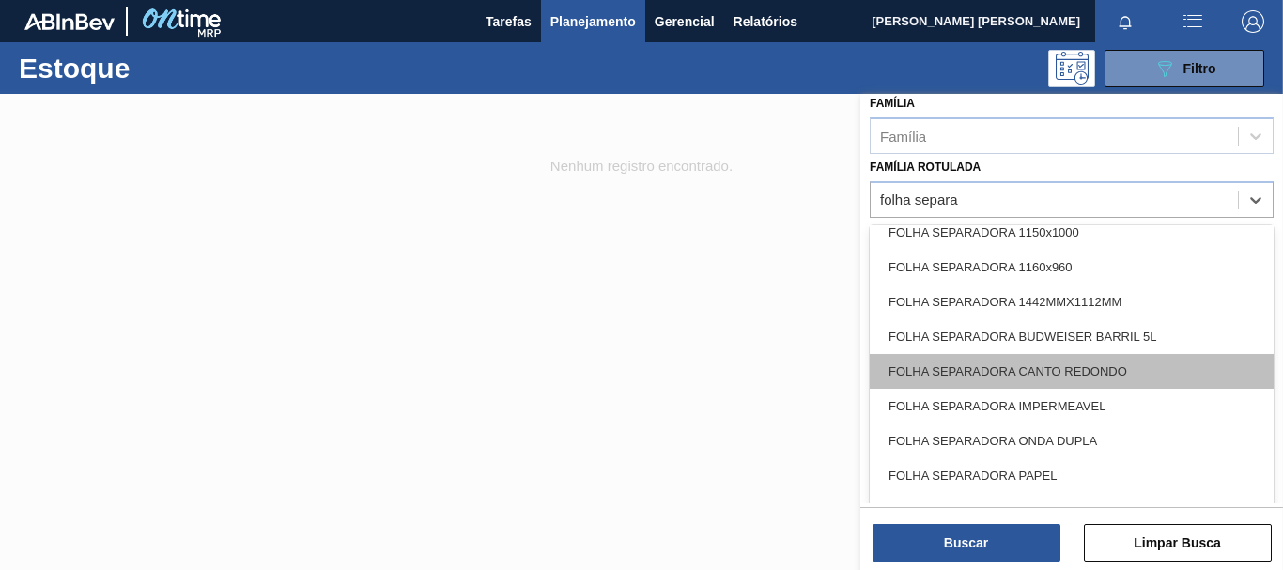
scroll to position [0, 0]
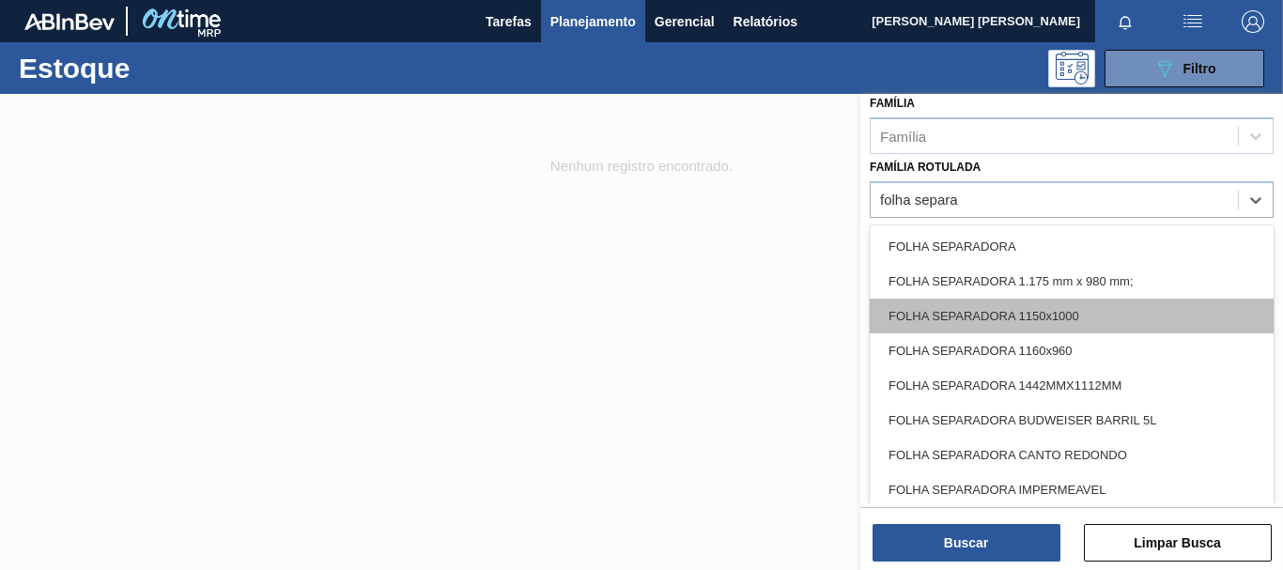
click at [1146, 311] on div "FOLHA SEPARADORA 1150x1000" at bounding box center [1072, 316] width 404 height 35
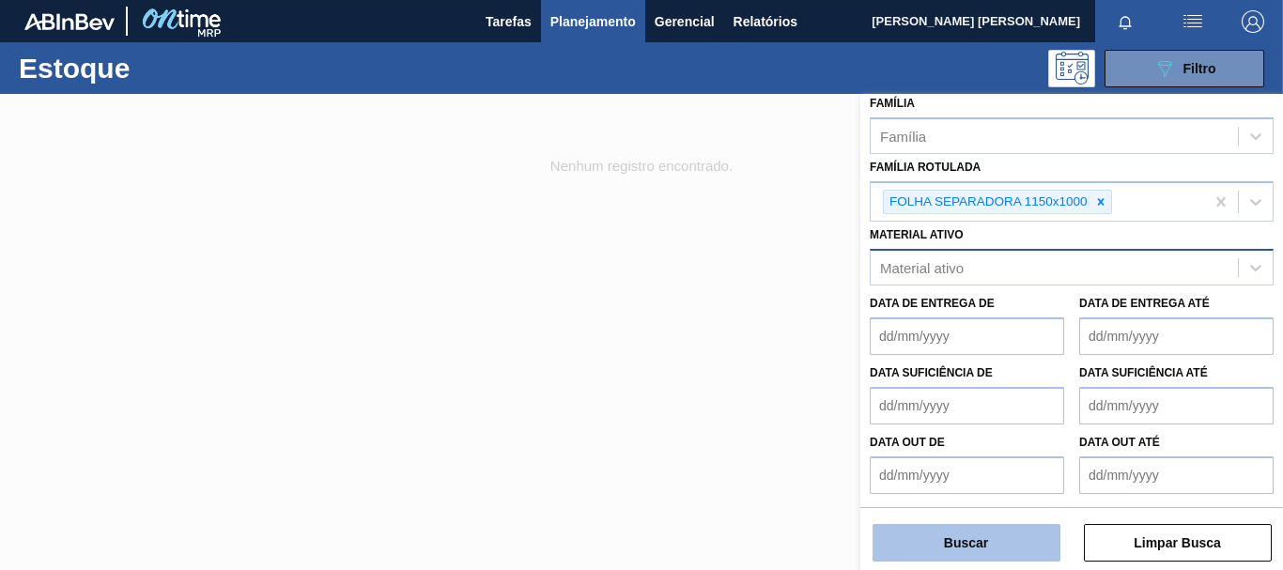
click at [1006, 543] on button "Buscar" at bounding box center [966, 543] width 188 height 38
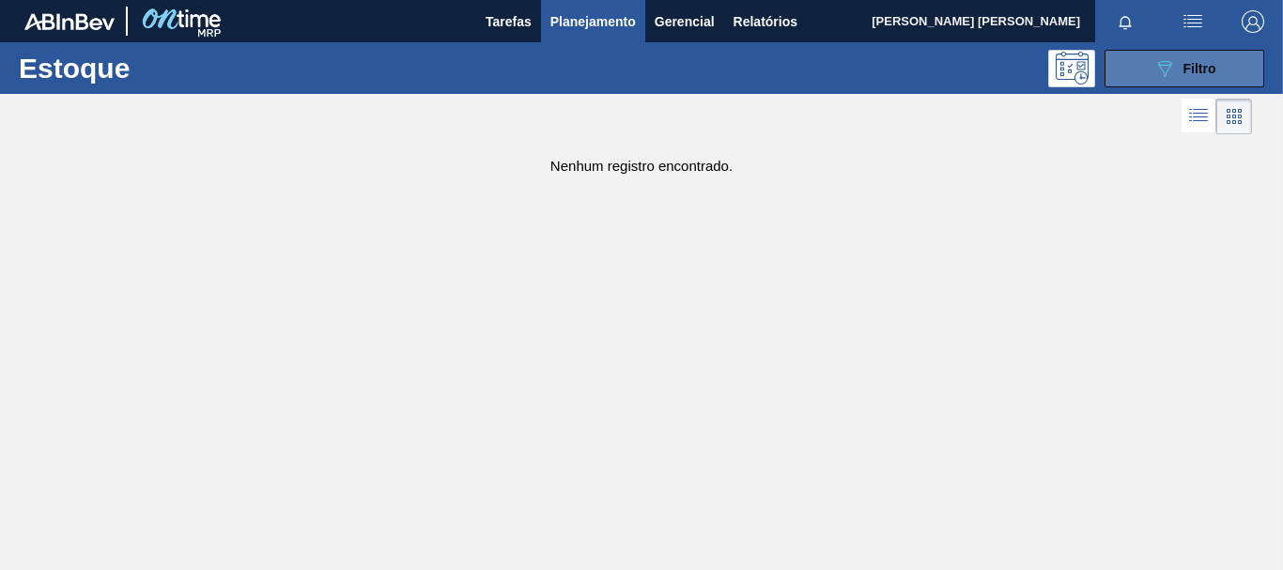
click at [1189, 61] on span "Filtro" at bounding box center [1199, 68] width 33 height 15
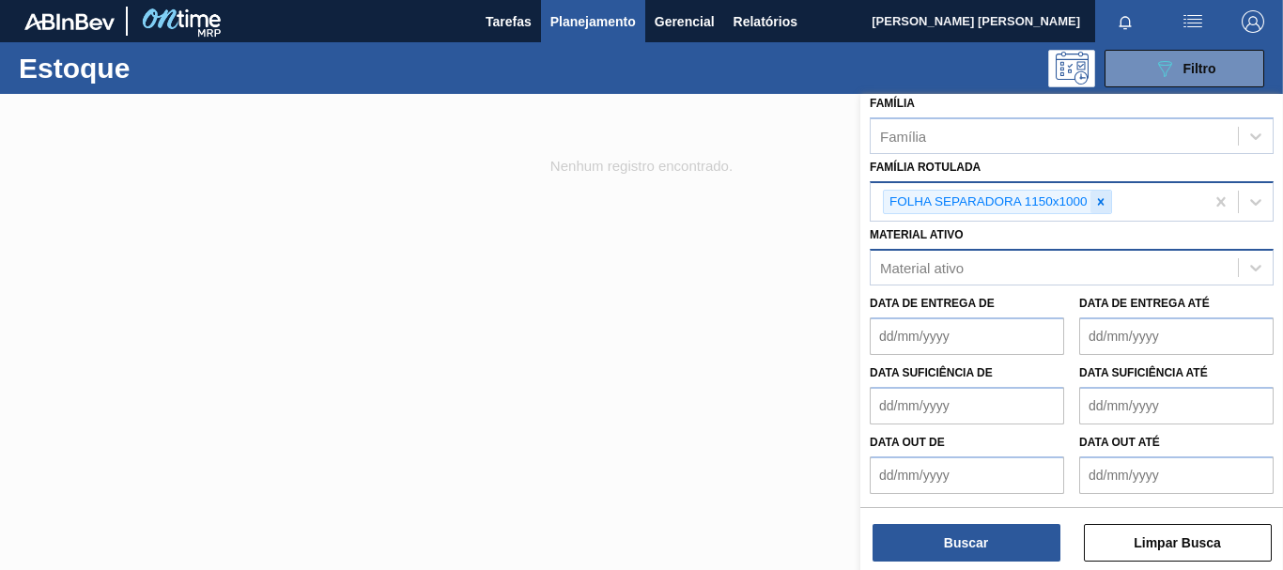
click at [1097, 200] on icon at bounding box center [1100, 201] width 7 height 7
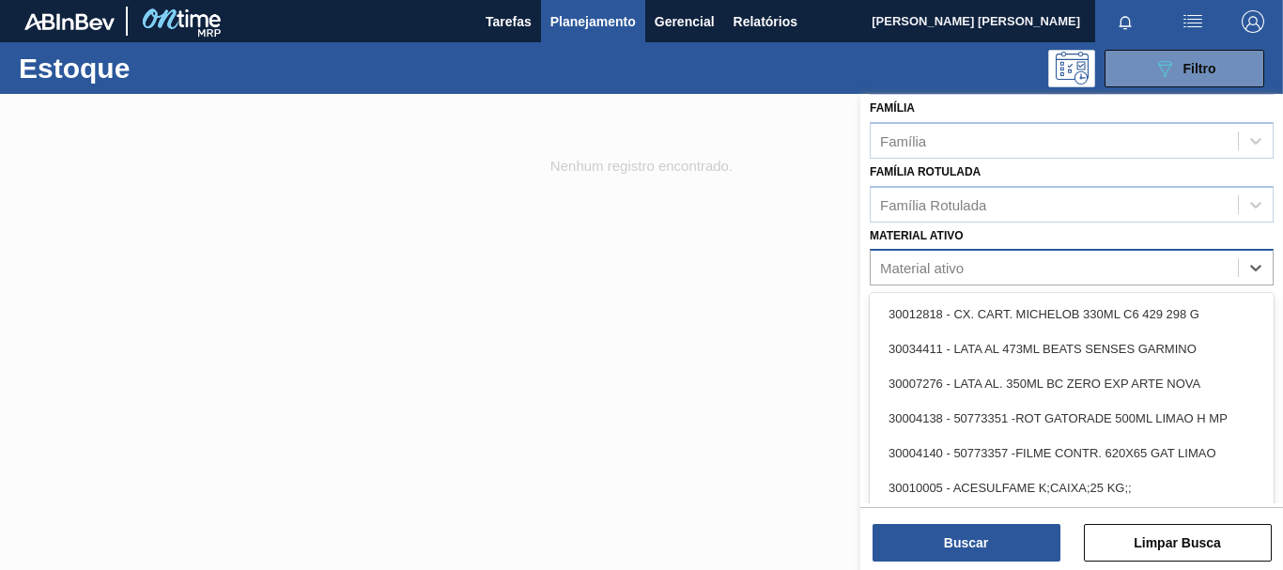
click at [1020, 264] on div "Material ativo" at bounding box center [1054, 268] width 367 height 27
click at [993, 221] on div "Família Rotulada" at bounding box center [1072, 204] width 404 height 37
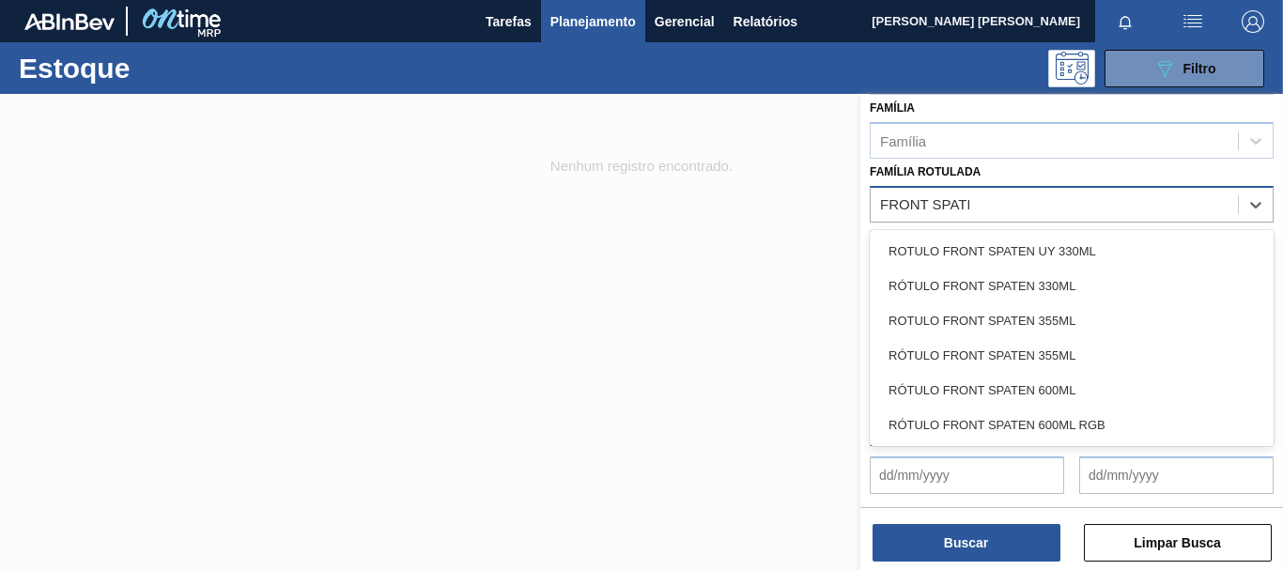
type Rotulada "FRONT SPATEN"
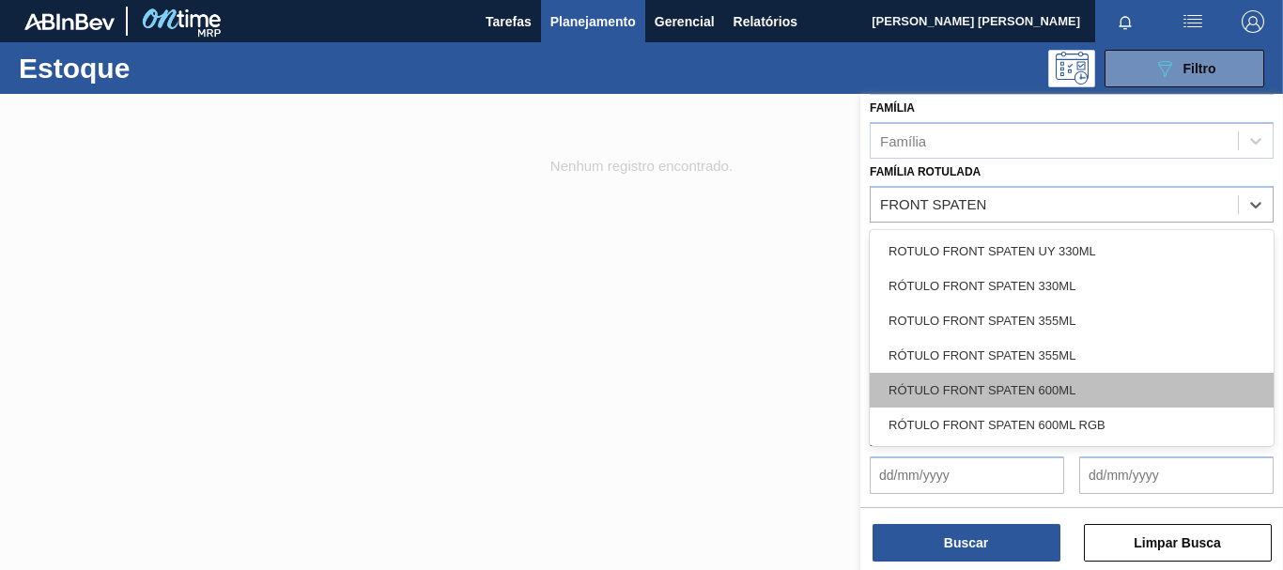
click at [1090, 398] on div "RÓTULO FRONT SPATEN 600ML" at bounding box center [1072, 390] width 404 height 35
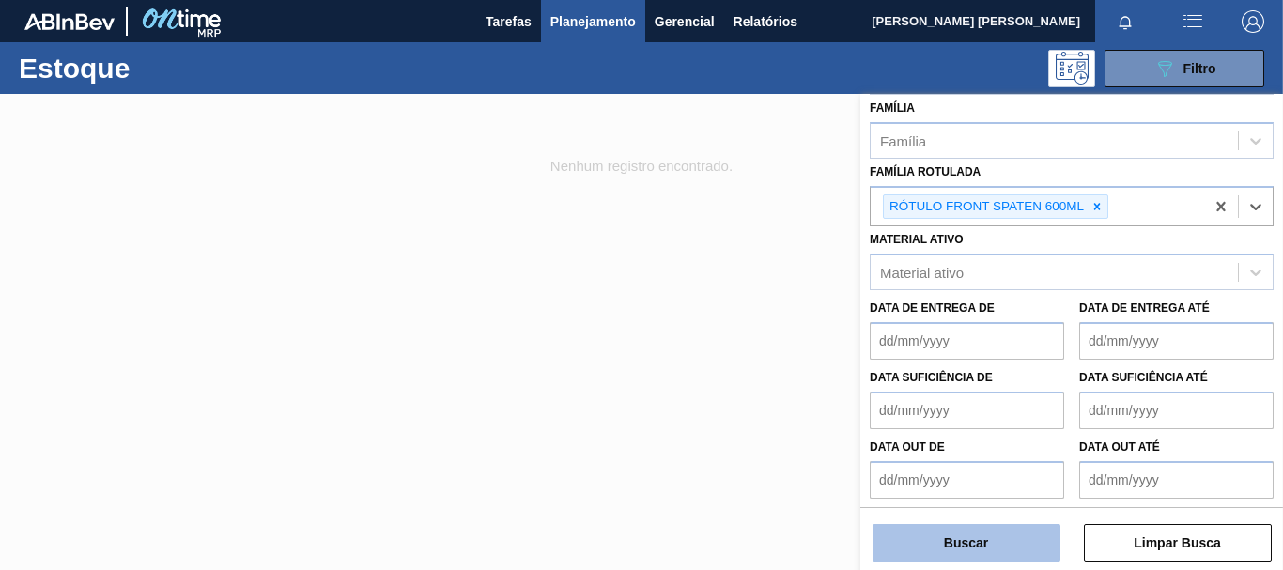
click at [1011, 547] on button "Buscar" at bounding box center [966, 543] width 188 height 38
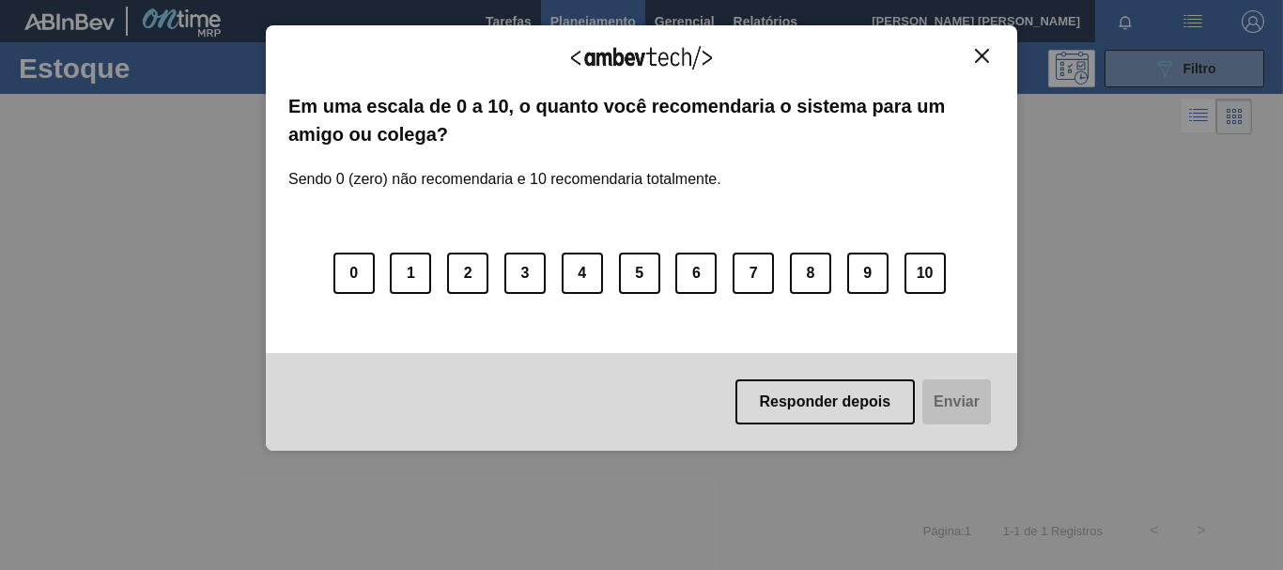
click at [987, 54] on img "Close" at bounding box center [982, 56] width 14 height 14
